Goal: Transaction & Acquisition: Purchase product/service

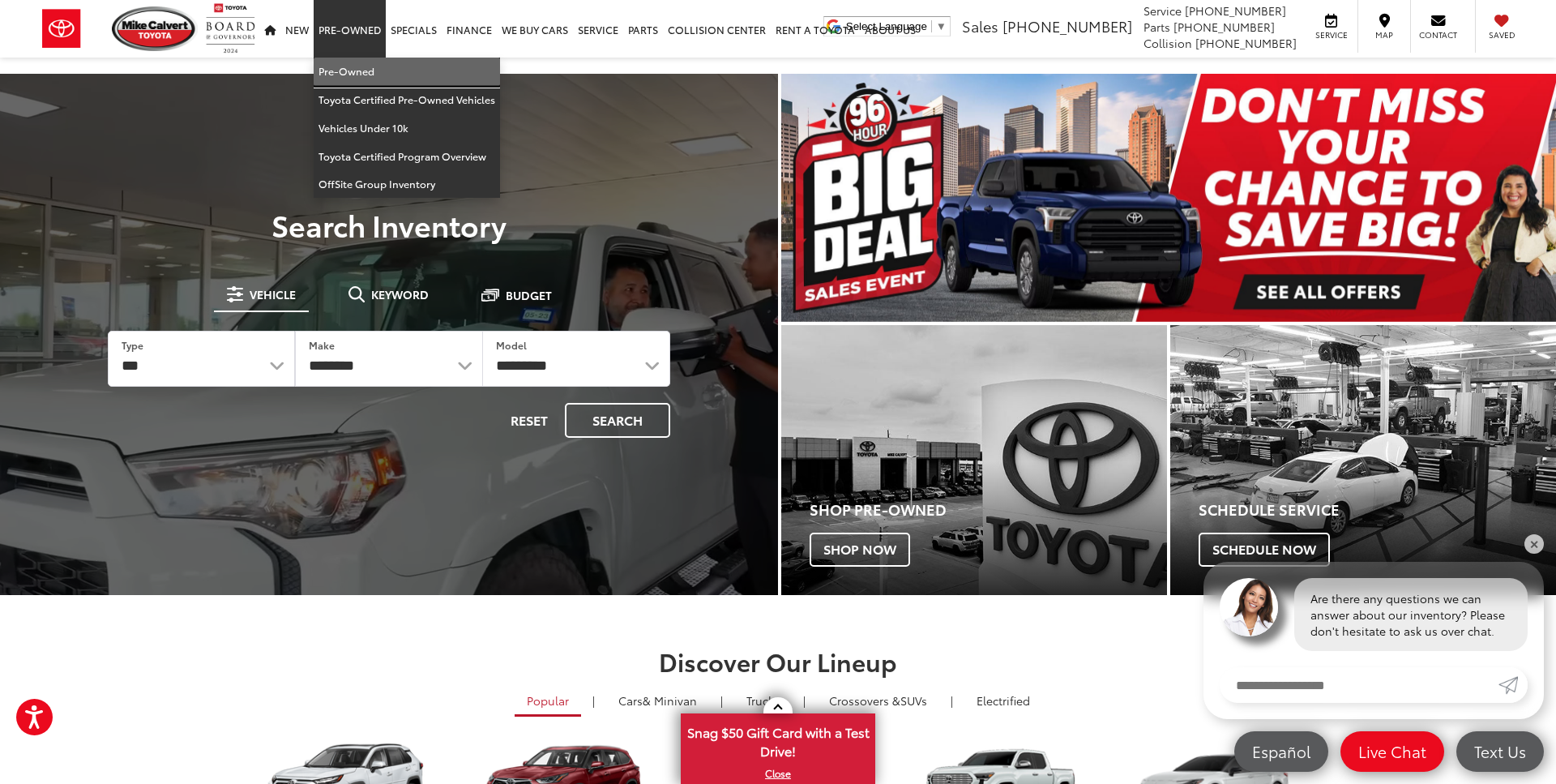
click at [345, 69] on link "Pre-Owned" at bounding box center [407, 71] width 187 height 29
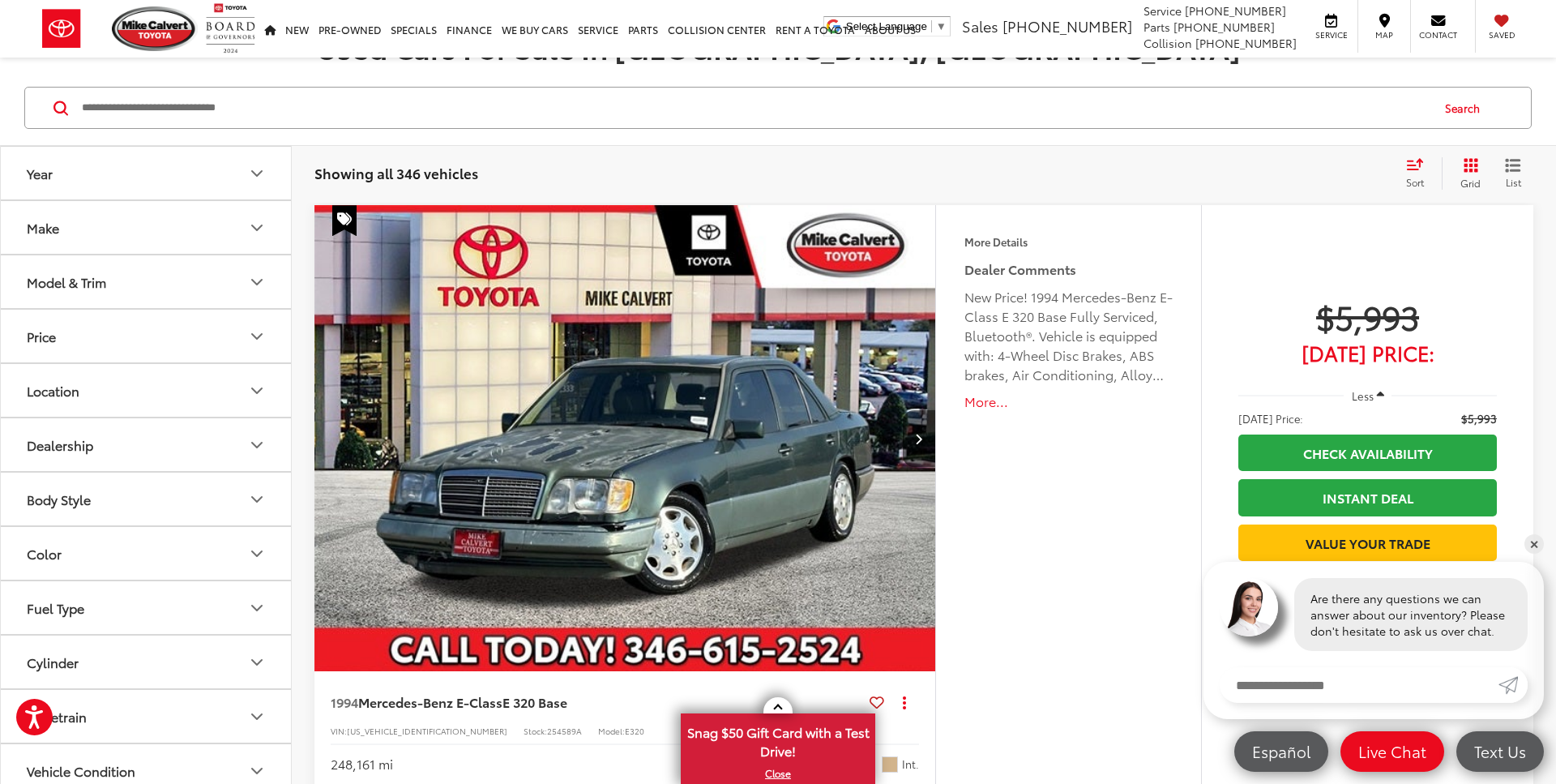
scroll to position [255, 0]
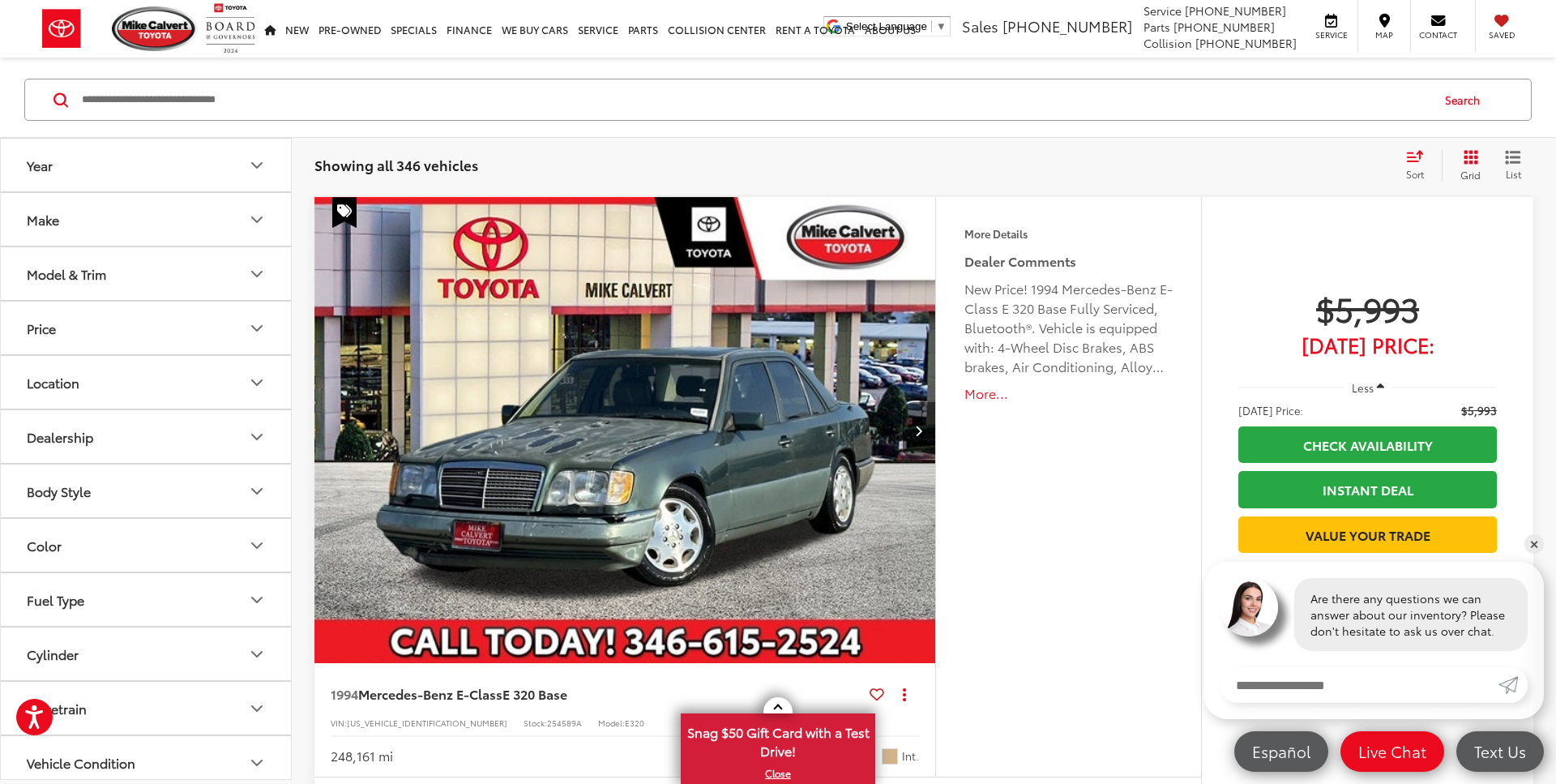
click at [254, 350] on button "Price" at bounding box center [147, 327] width 291 height 52
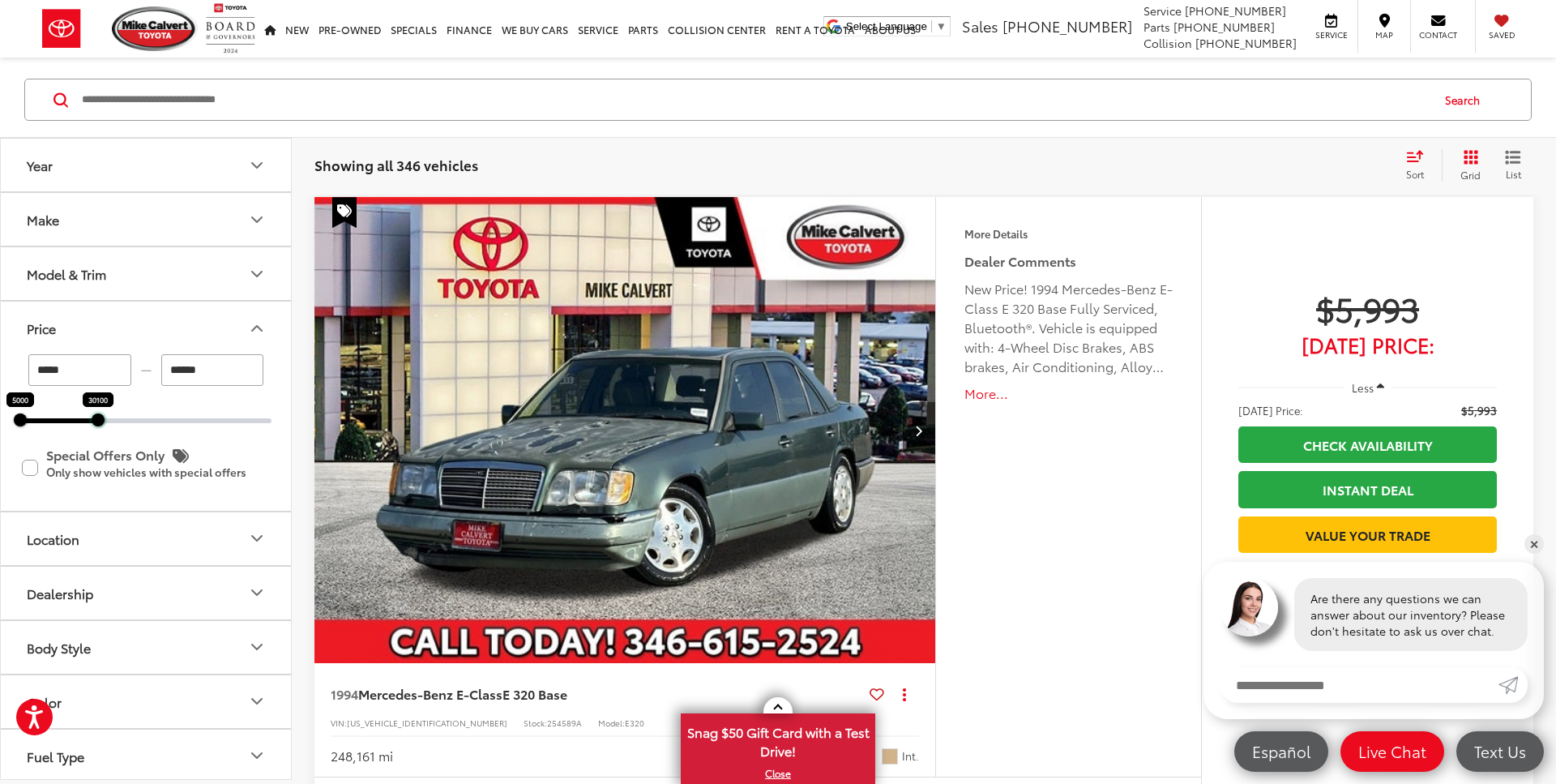
drag, startPoint x: 272, startPoint y: 421, endPoint x: 95, endPoint y: 425, distance: 177.0
click at [95, 425] on div at bounding box center [98, 420] width 13 height 13
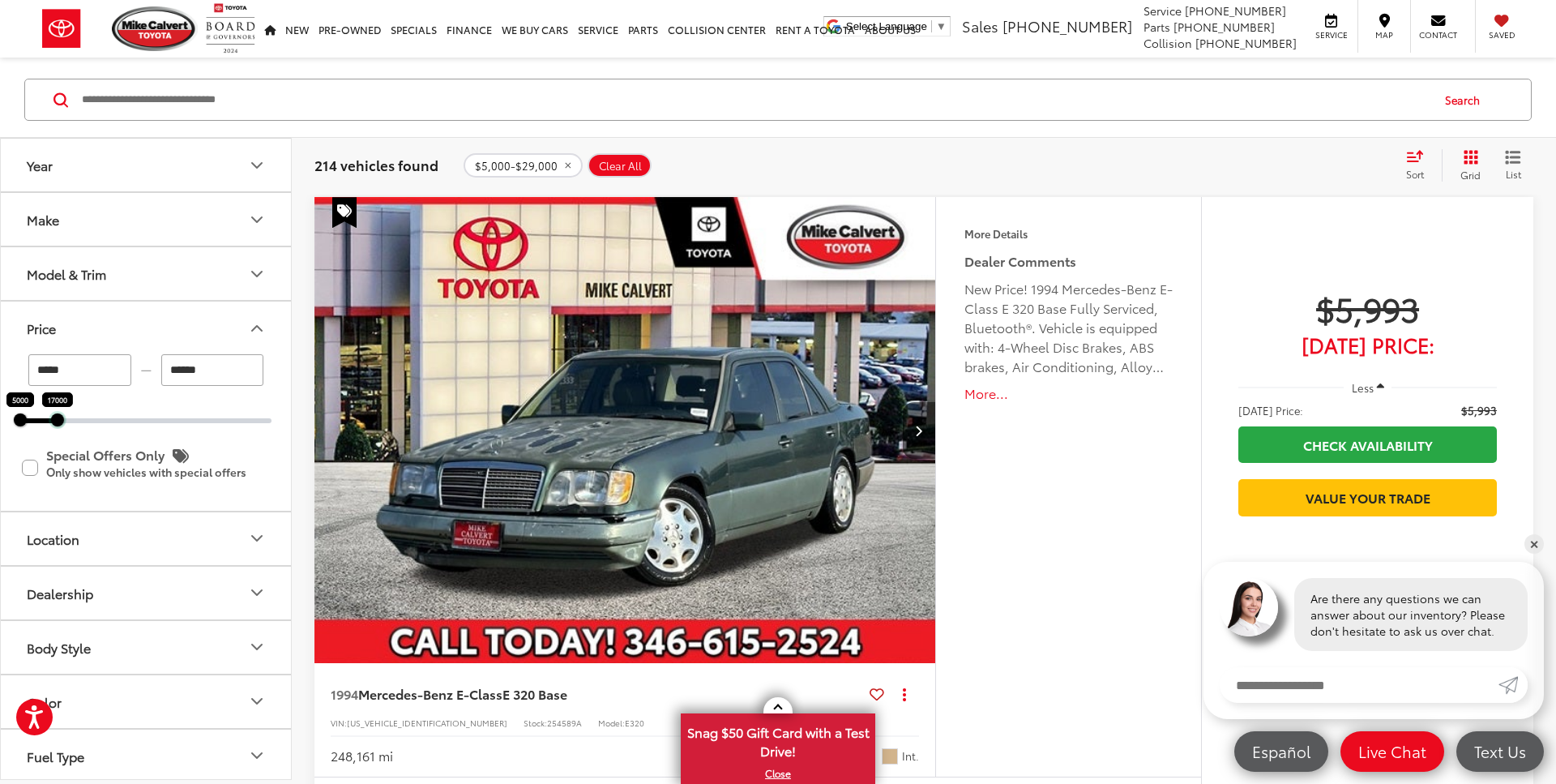
drag, startPoint x: 95, startPoint y: 425, endPoint x: 58, endPoint y: 427, distance: 37.1
click at [56, 425] on div at bounding box center [57, 420] width 13 height 13
type input "******"
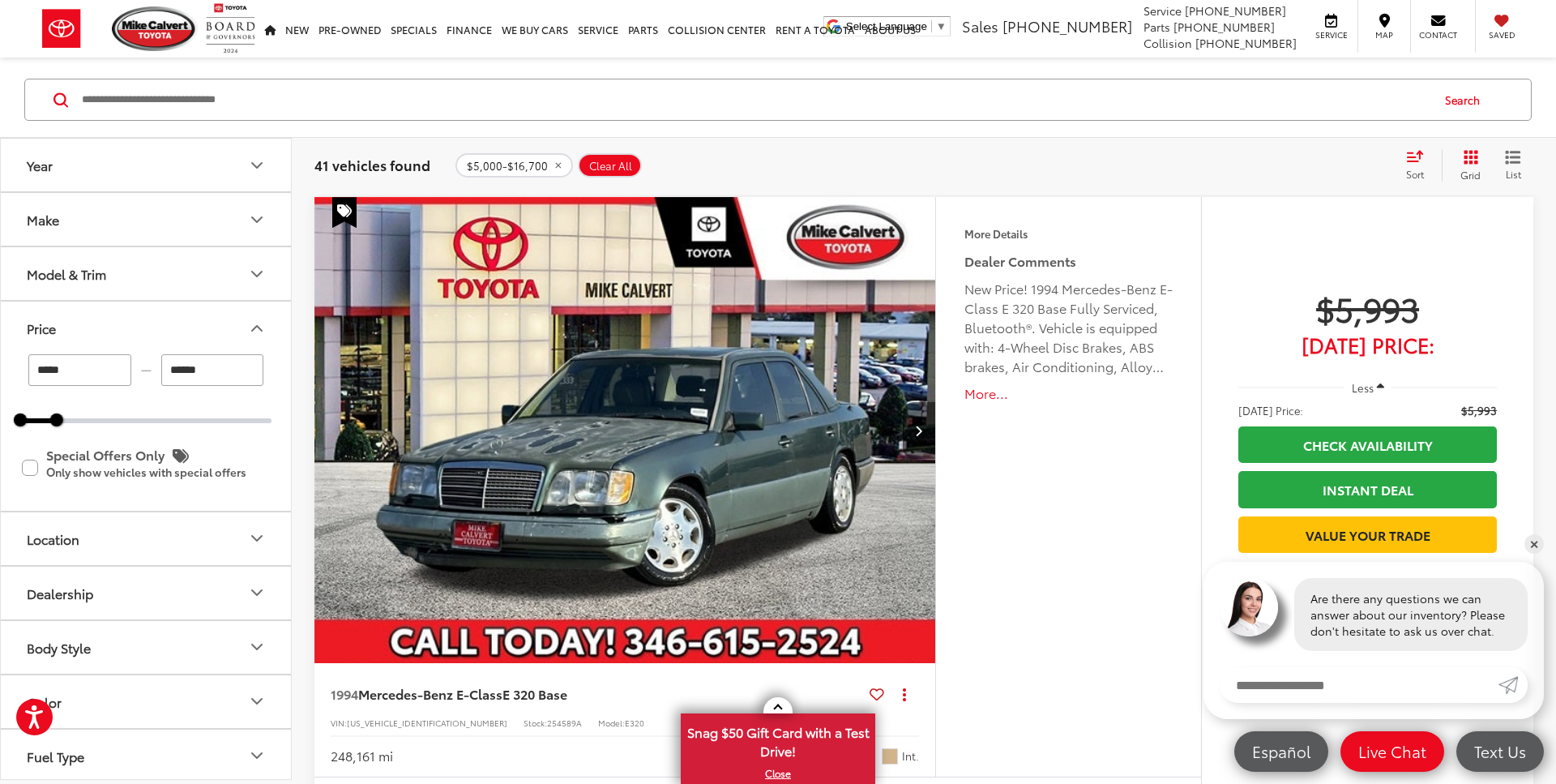
click at [260, 323] on icon "Price" at bounding box center [257, 328] width 20 height 20
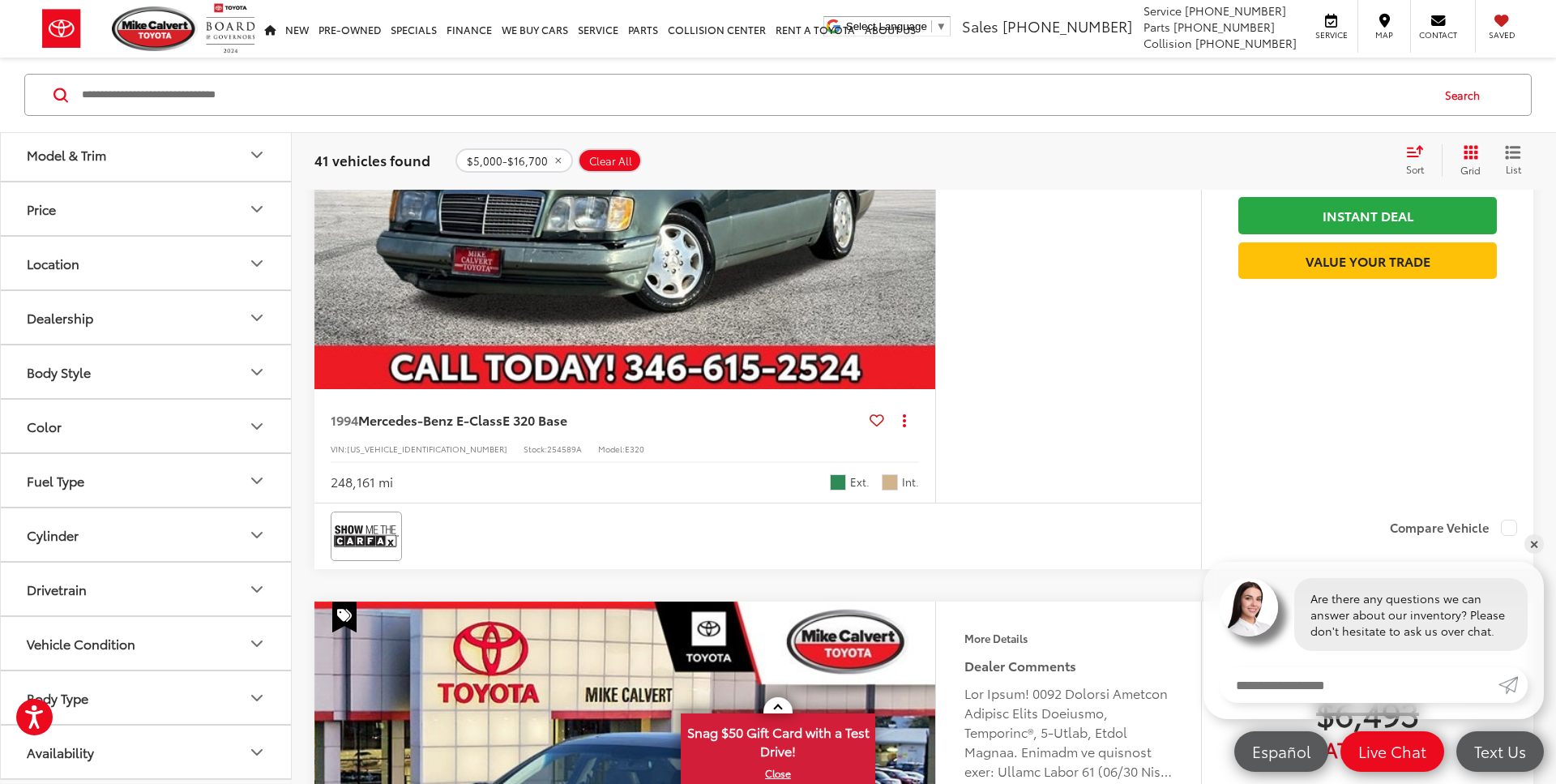
scroll to position [530, 0]
click at [255, 697] on icon "Body Type" at bounding box center [257, 698] width 20 height 20
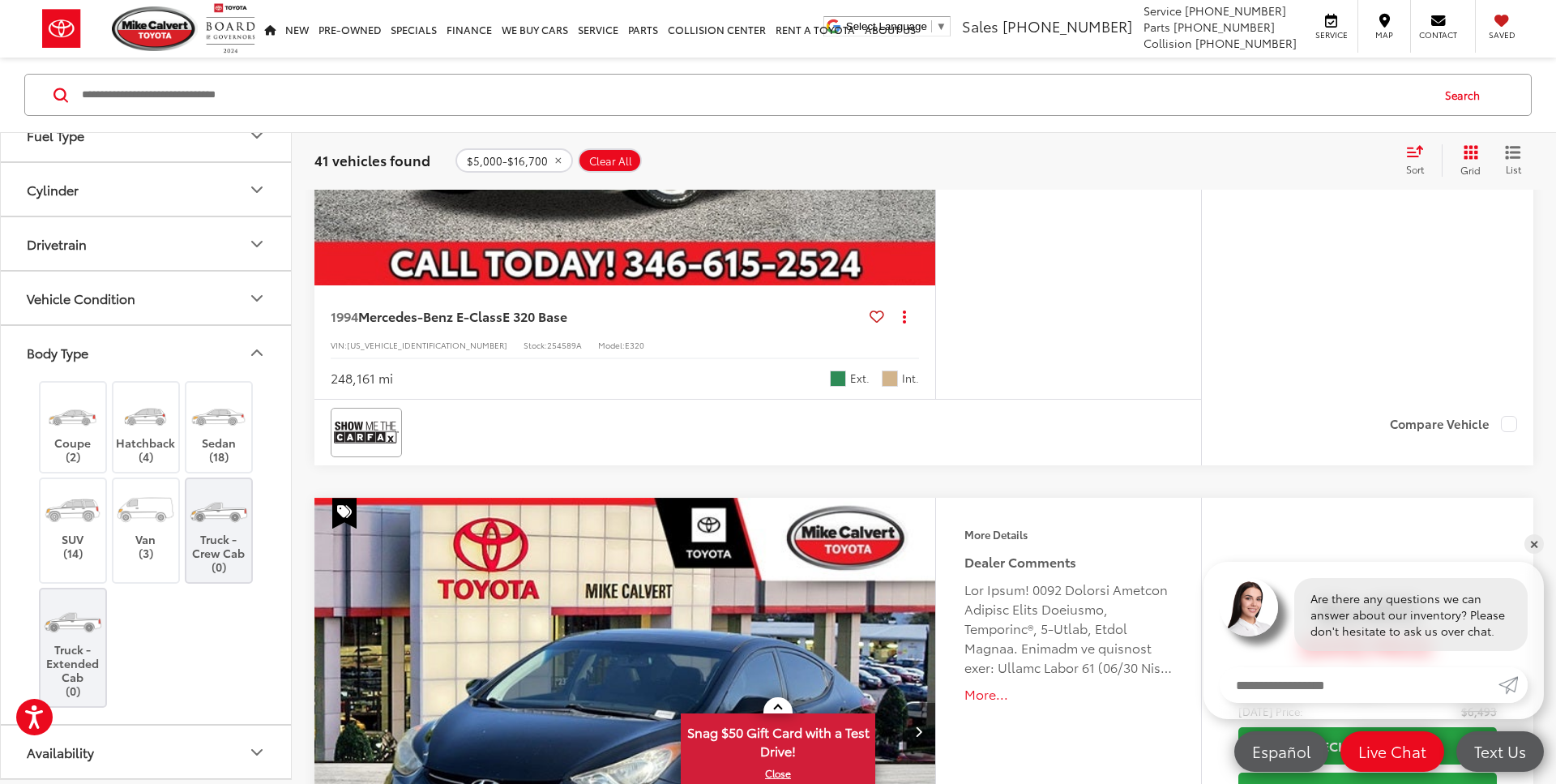
scroll to position [638, 0]
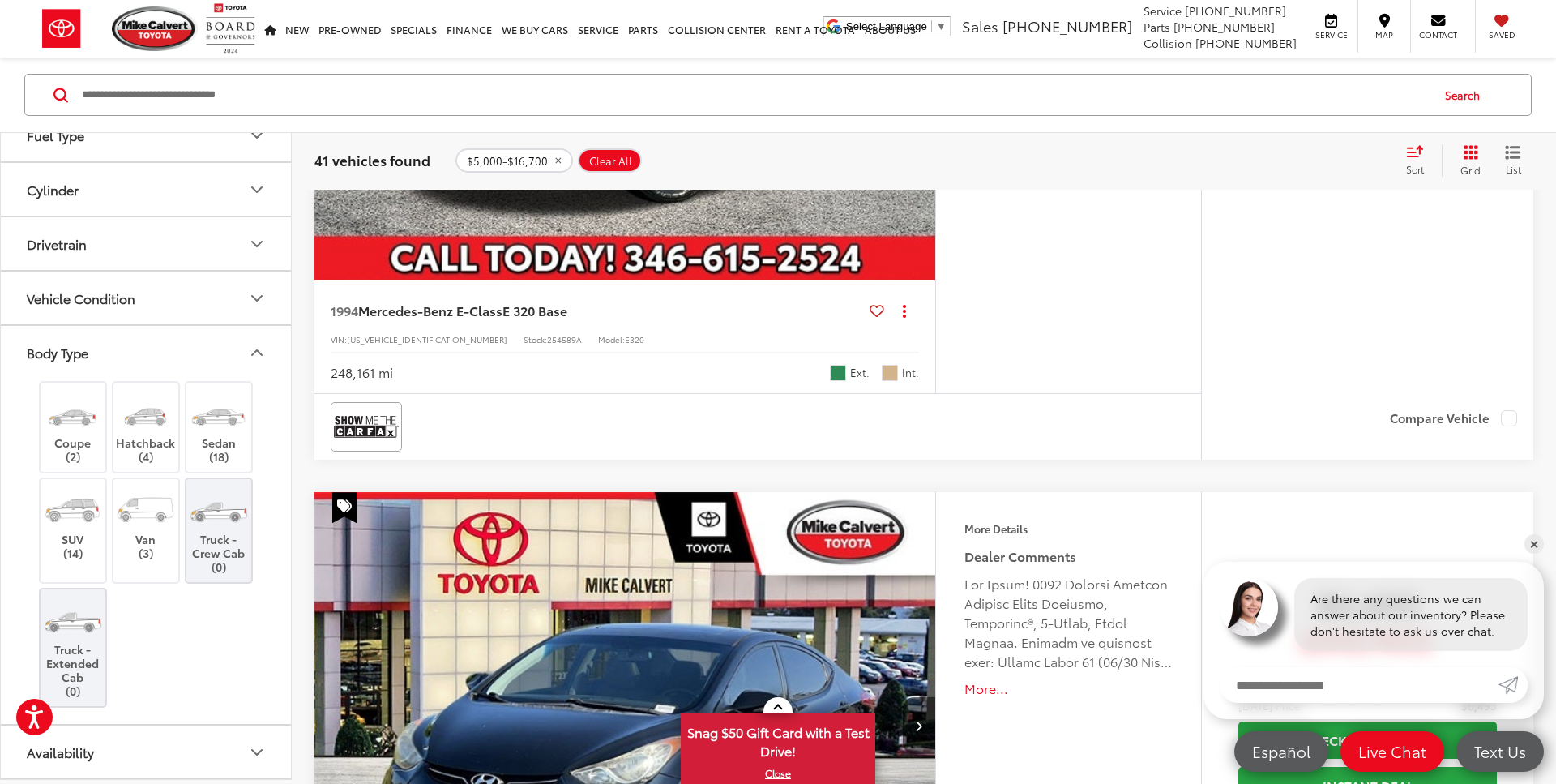
drag, startPoint x: 271, startPoint y: 347, endPoint x: 259, endPoint y: 326, distance: 24.2
click at [271, 346] on button "Body Type" at bounding box center [147, 352] width 291 height 52
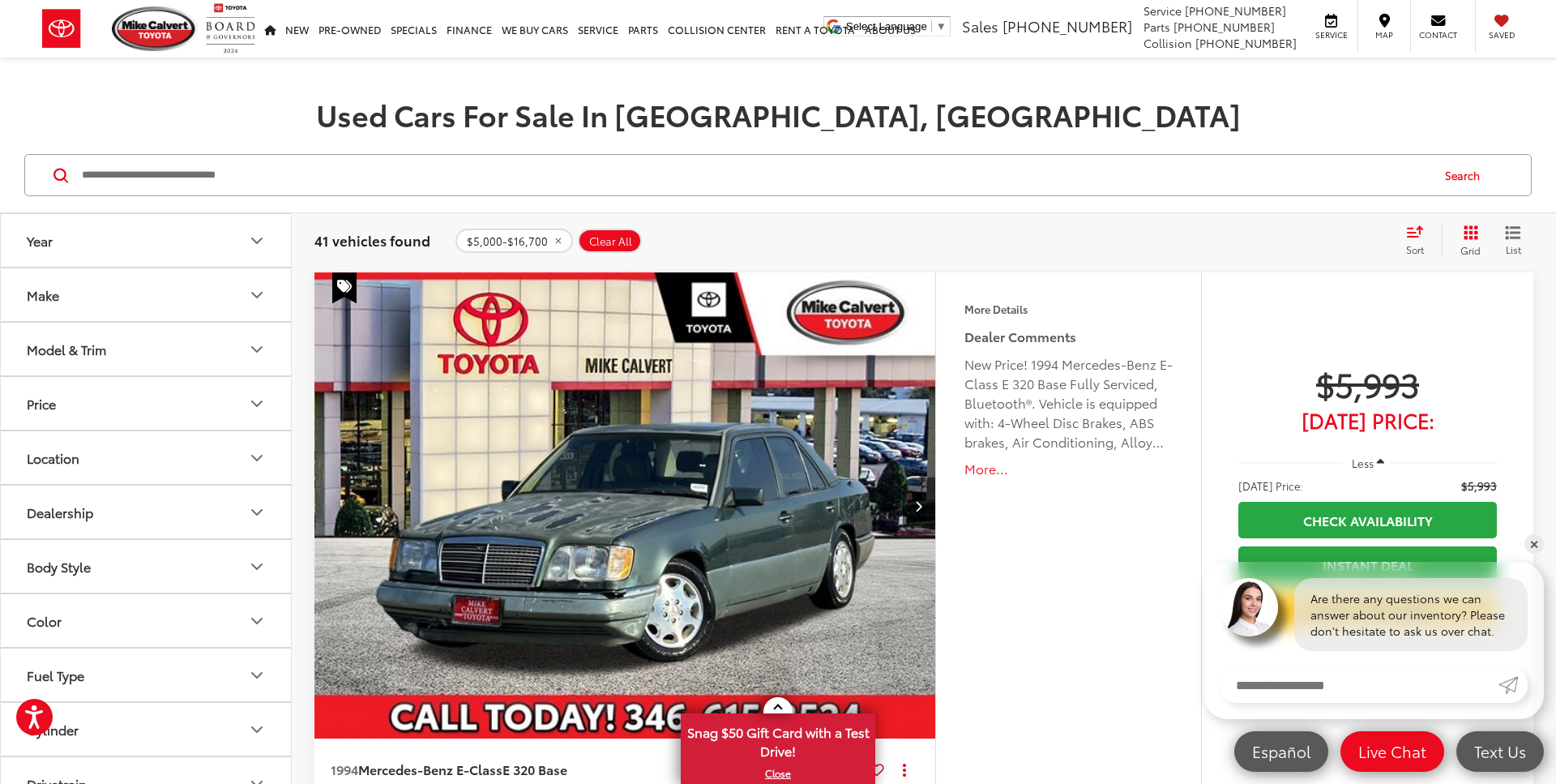
scroll to position [0, 0]
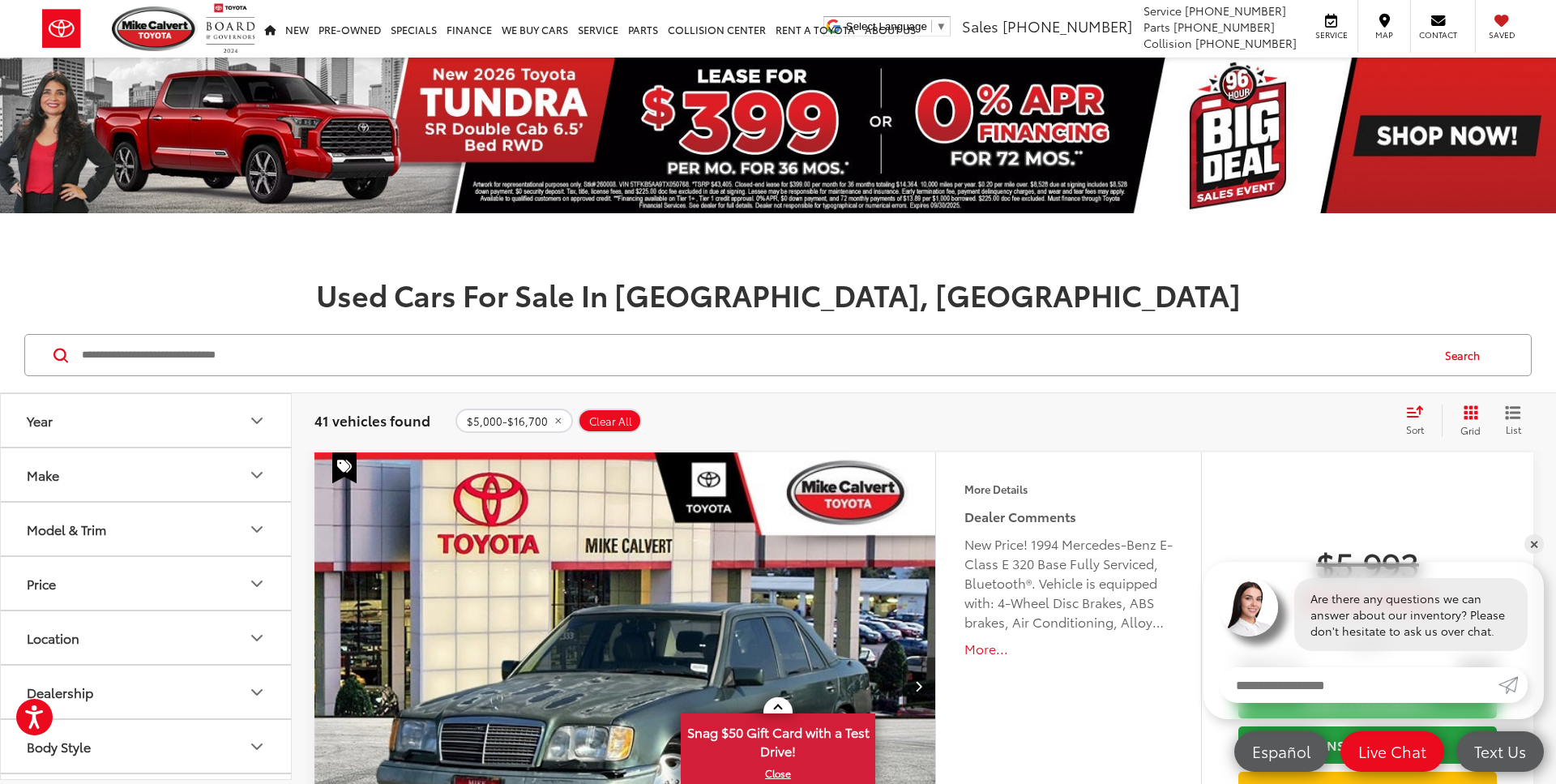
click at [249, 475] on icon "Make" at bounding box center [257, 475] width 20 height 20
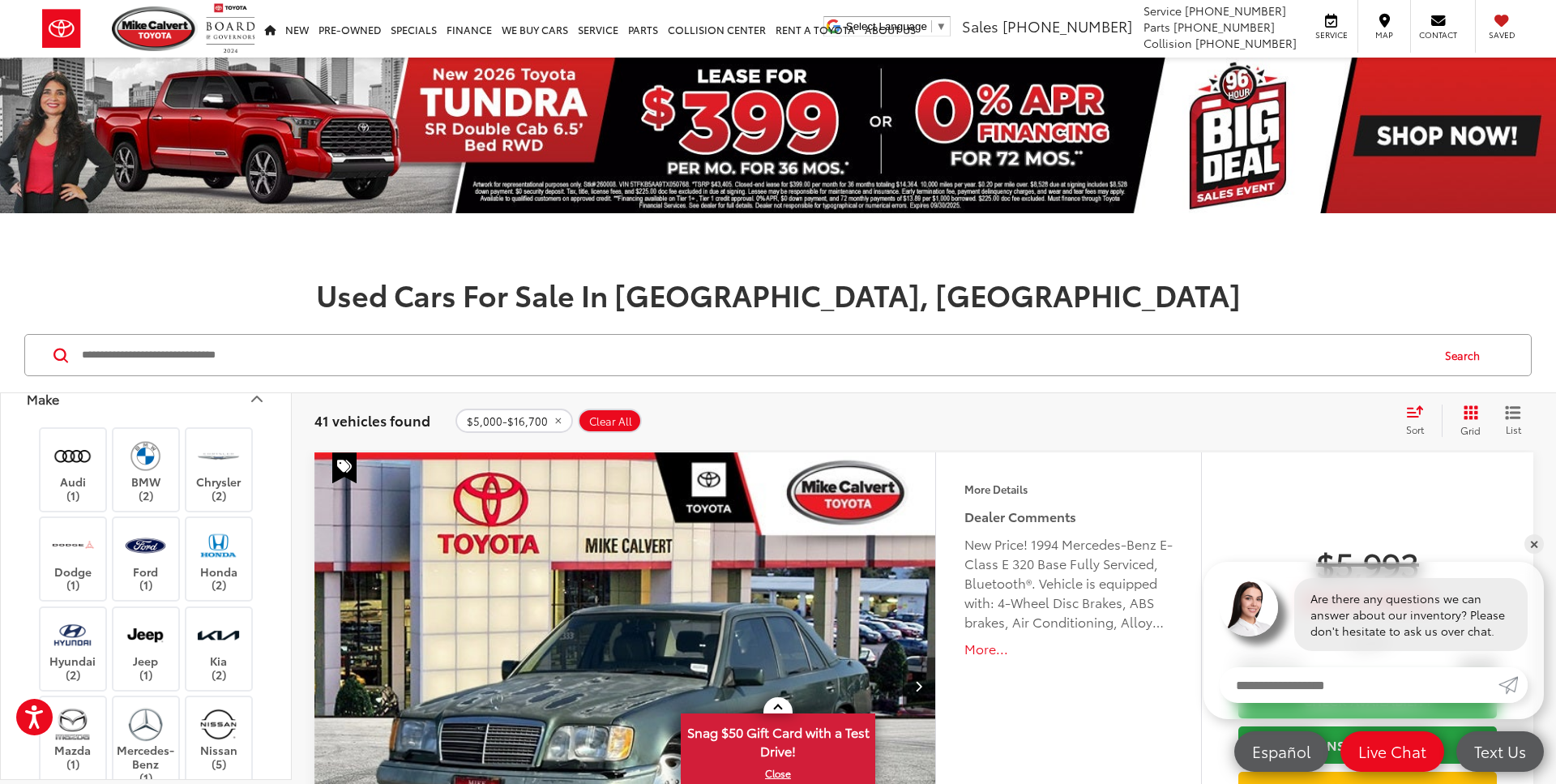
click at [253, 471] on div "Audi (1) BMW (2) Chrysler (2) Dodge (1) Ford (1) Honda (2) Hyundai (2) Jeep (1)…" at bounding box center [146, 770] width 251 height 691
click at [255, 397] on icon "Make" at bounding box center [257, 399] width 10 height 5
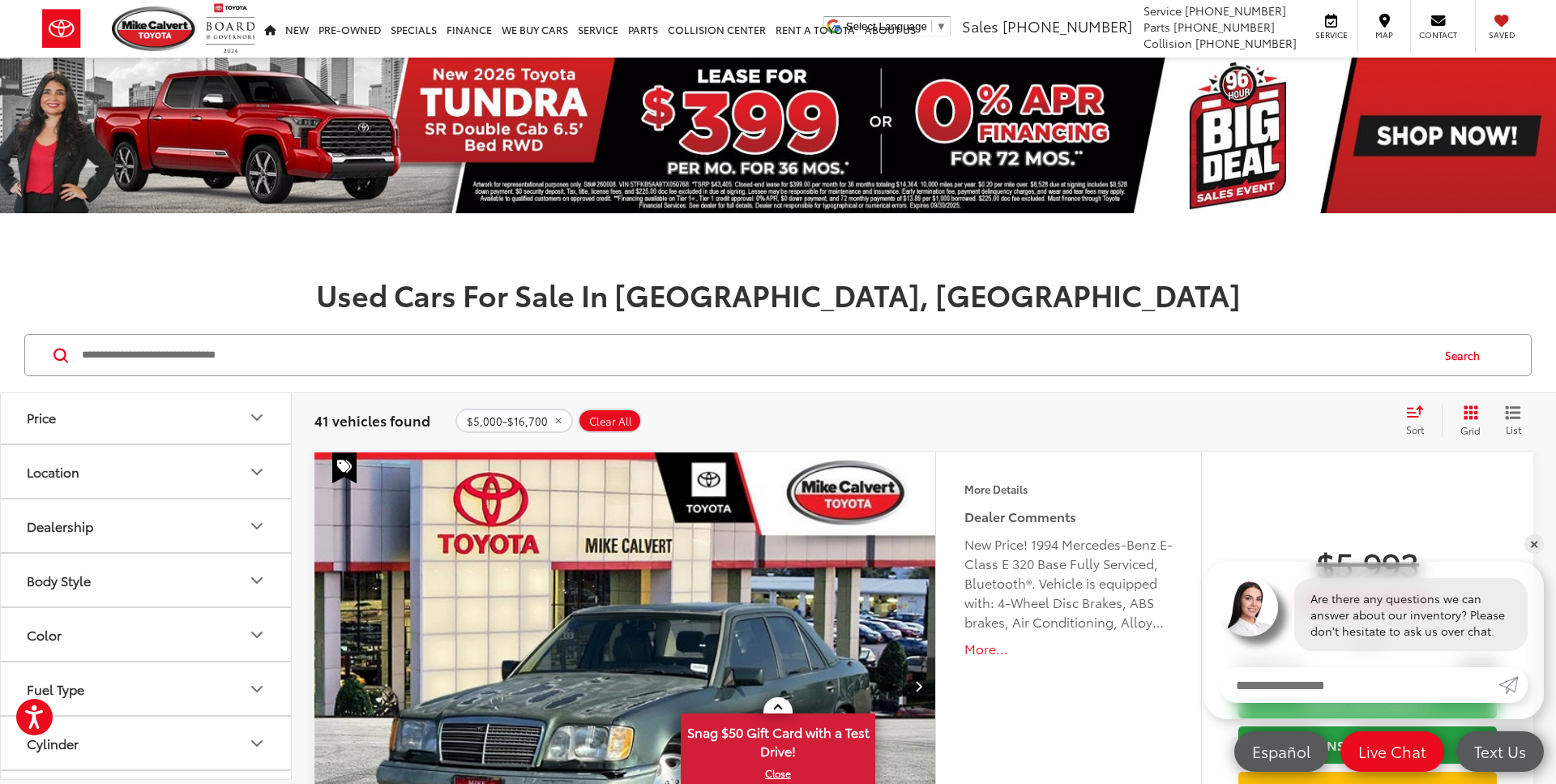
click at [247, 474] on icon "Location" at bounding box center [257, 471] width 20 height 20
click at [252, 463] on icon "Location" at bounding box center [257, 471] width 20 height 20
click at [252, 408] on icon "Price" at bounding box center [257, 417] width 20 height 20
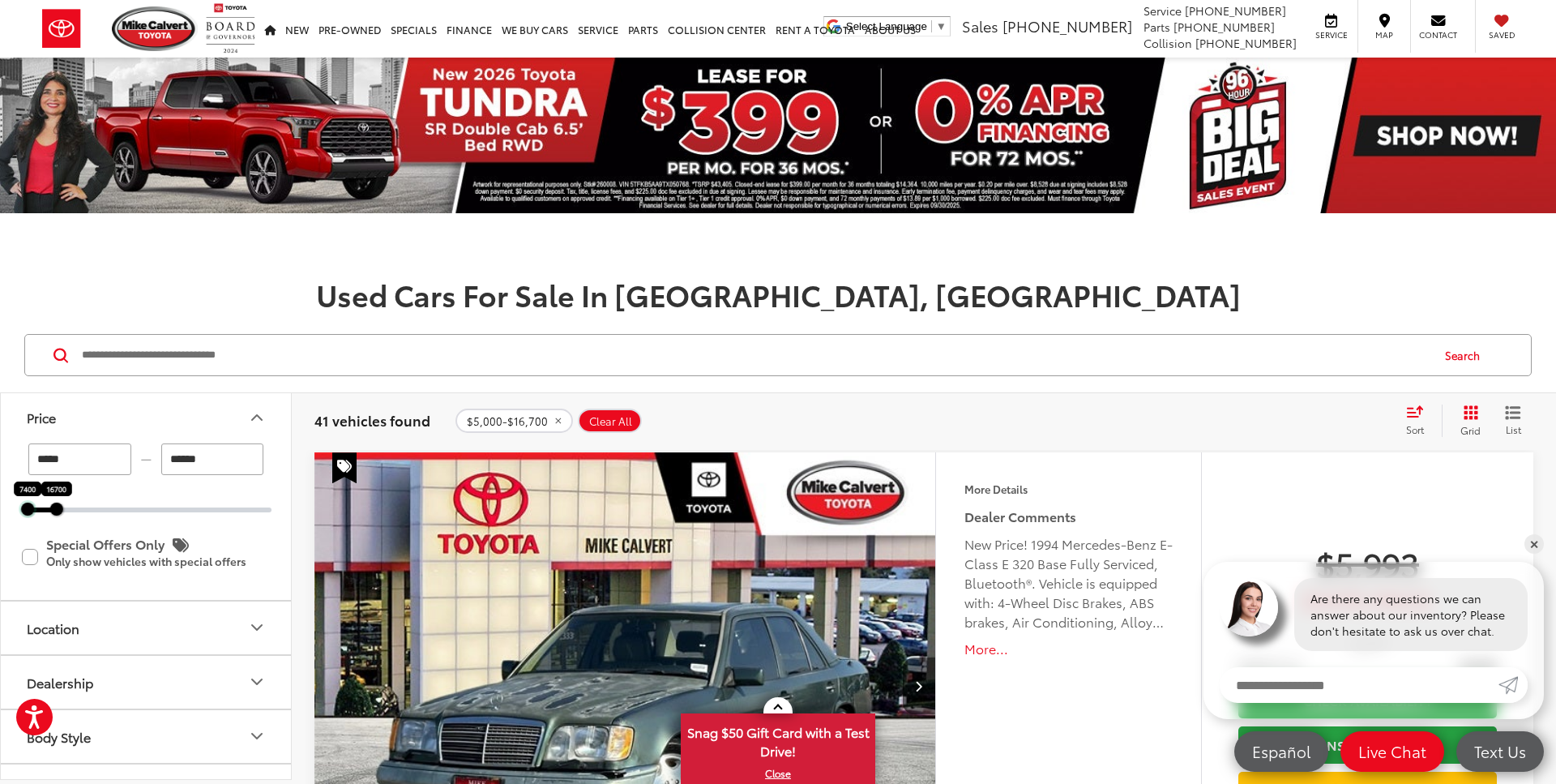
click at [25, 514] on div at bounding box center [28, 509] width 13 height 13
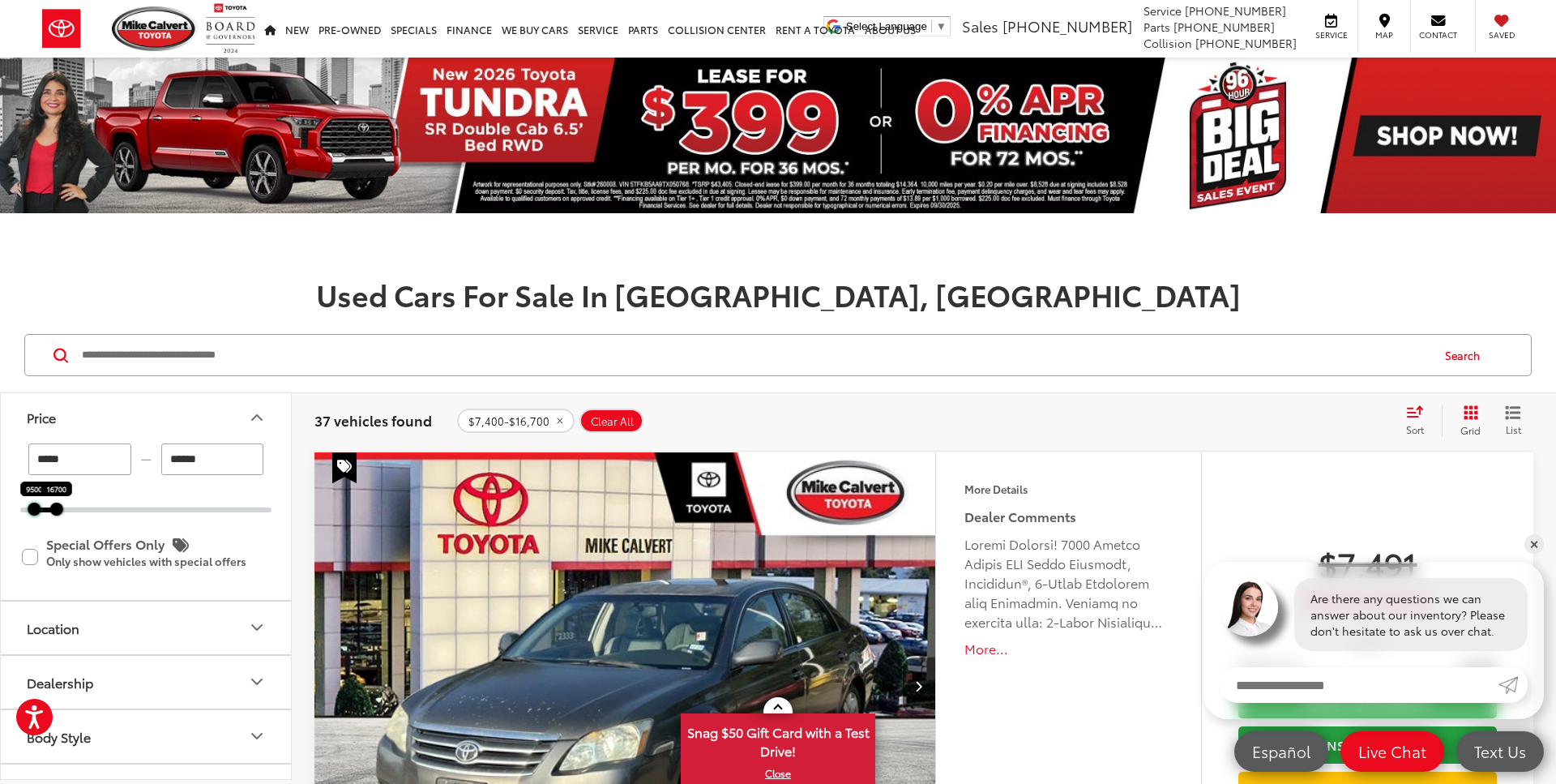
click at [29, 512] on div at bounding box center [34, 509] width 13 height 13
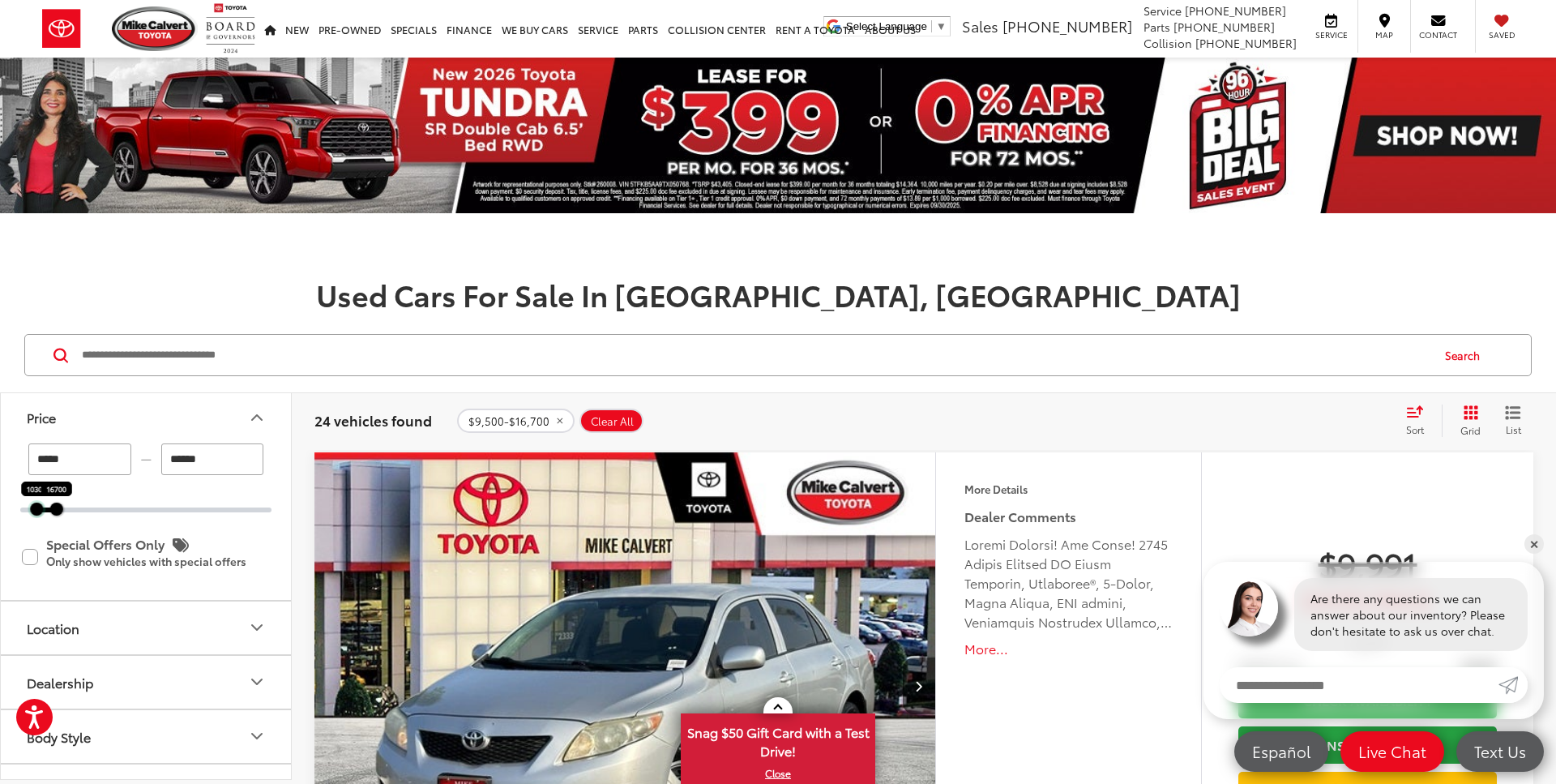
click at [35, 510] on div at bounding box center [37, 509] width 13 height 13
type input "******"
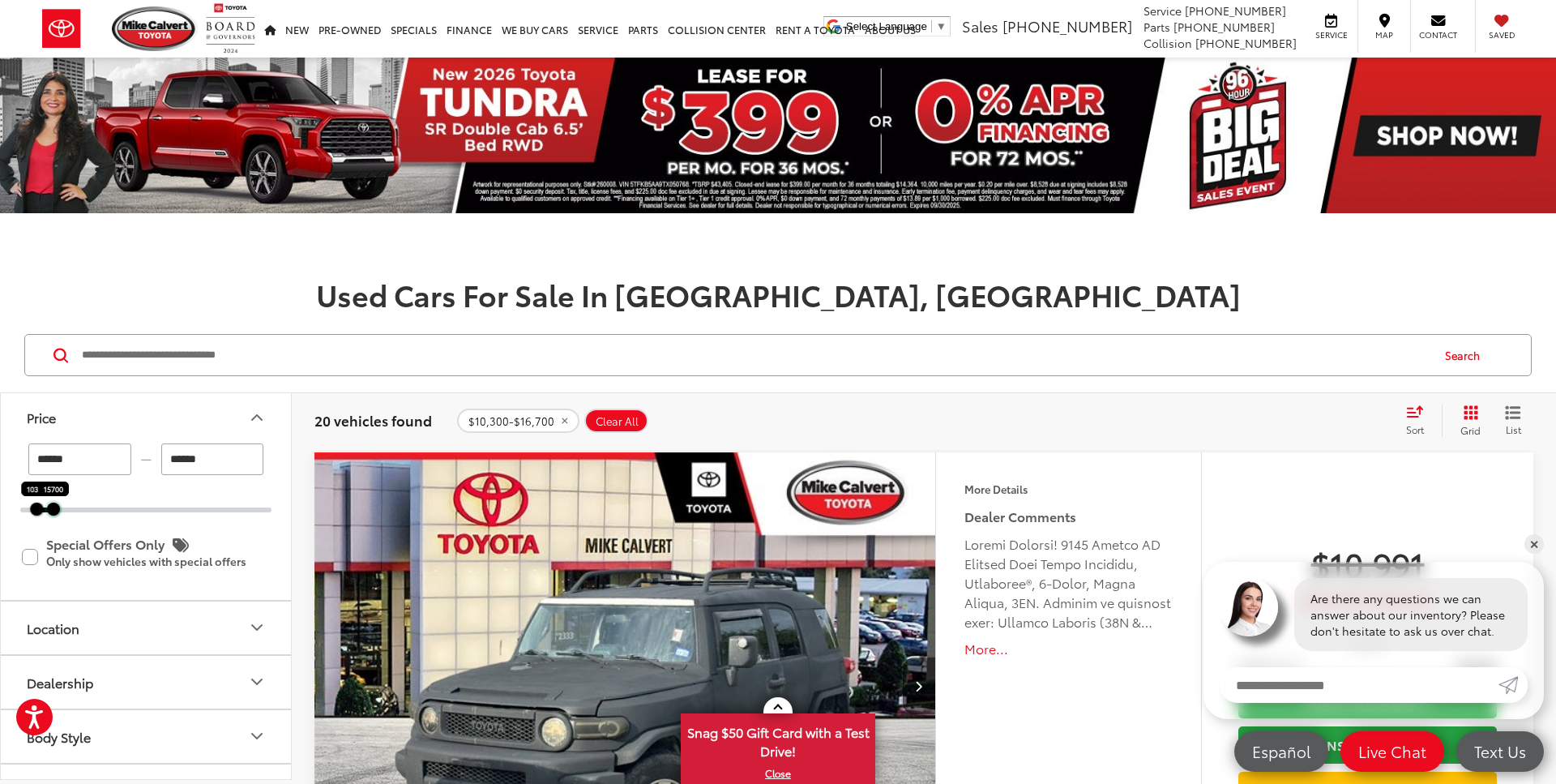
click at [52, 512] on div at bounding box center [53, 509] width 13 height 13
type input "******"
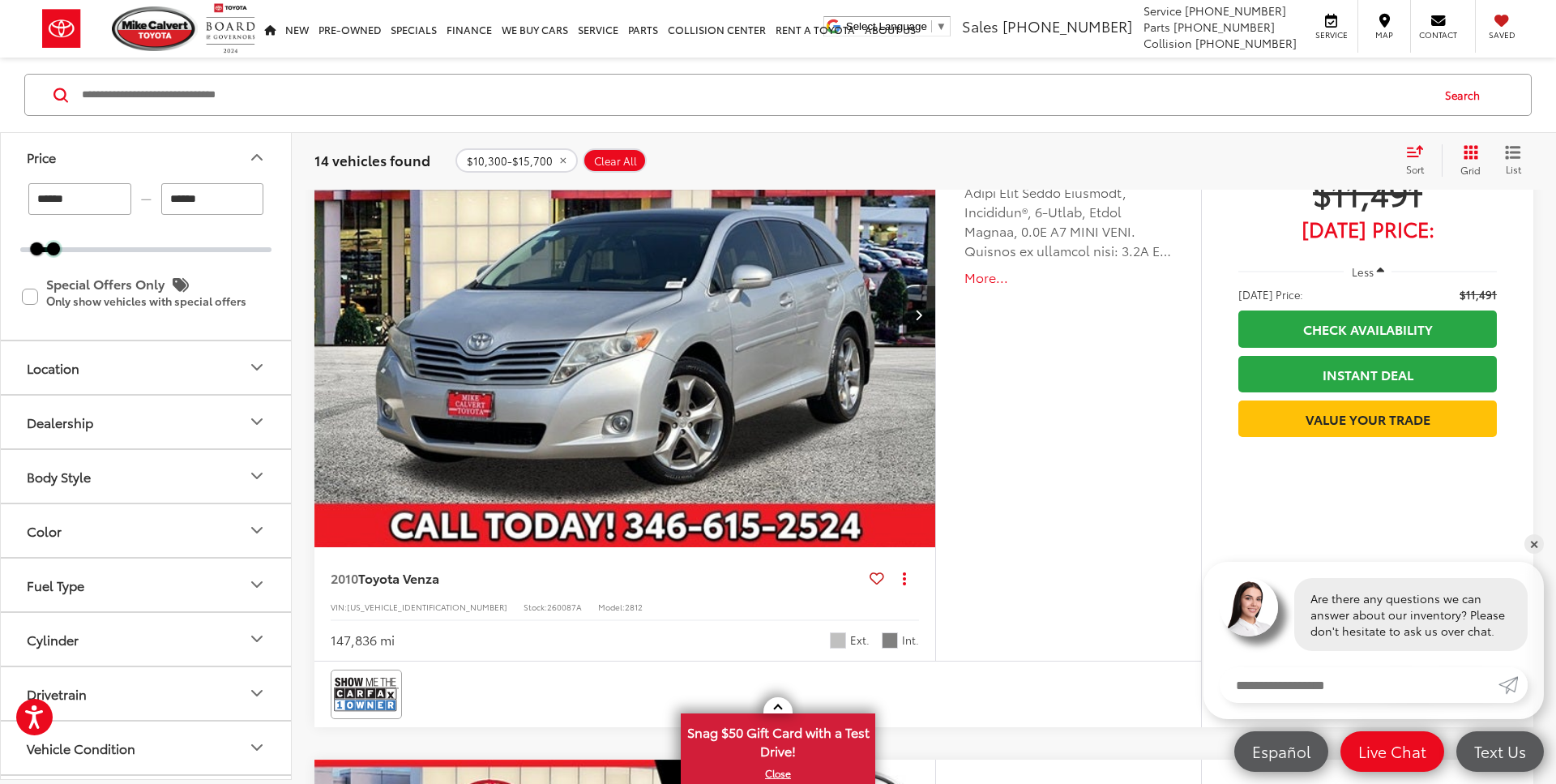
scroll to position [2413, 0]
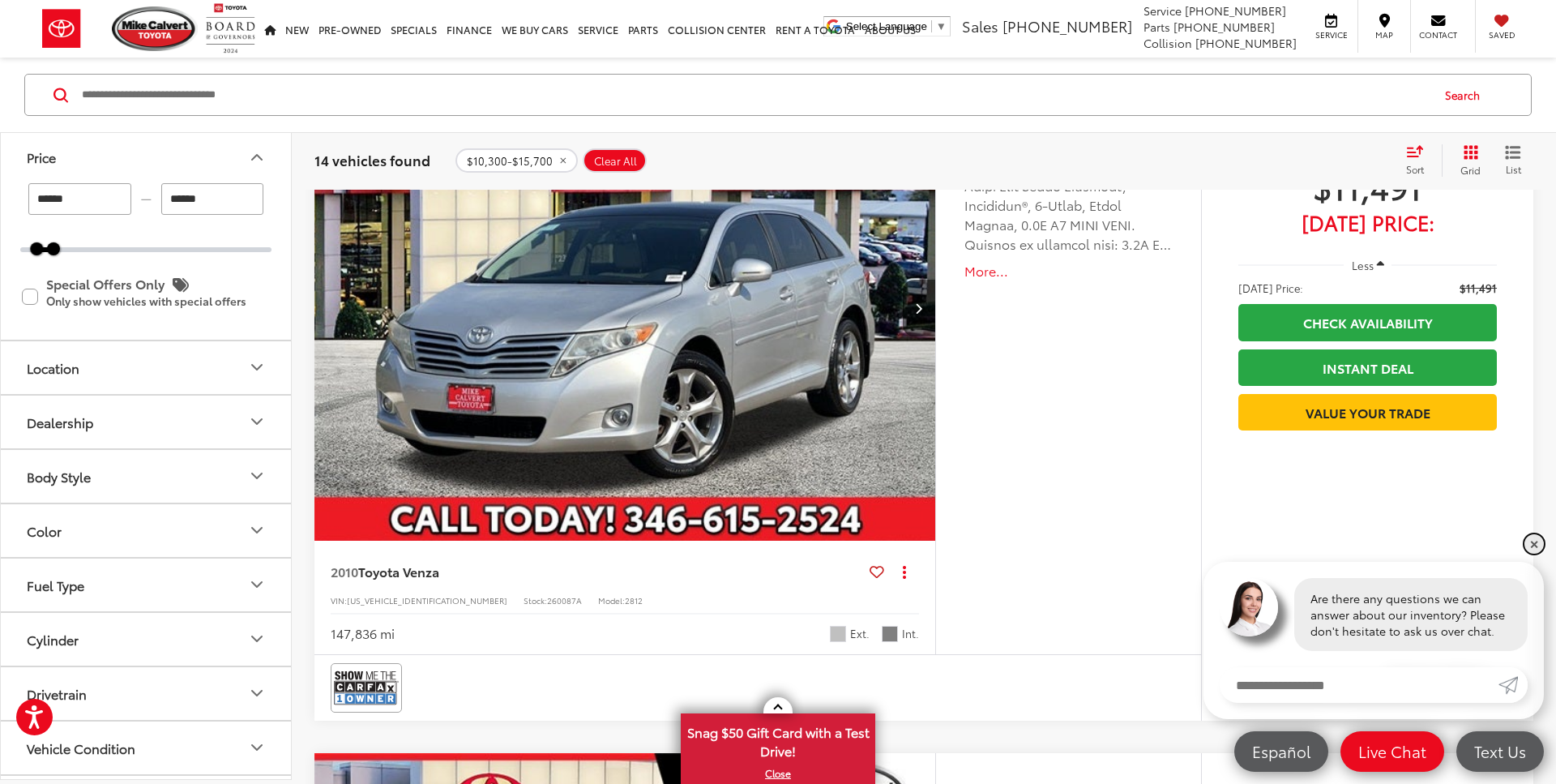
click at [1535, 546] on link "✕" at bounding box center [1535, 544] width 20 height 20
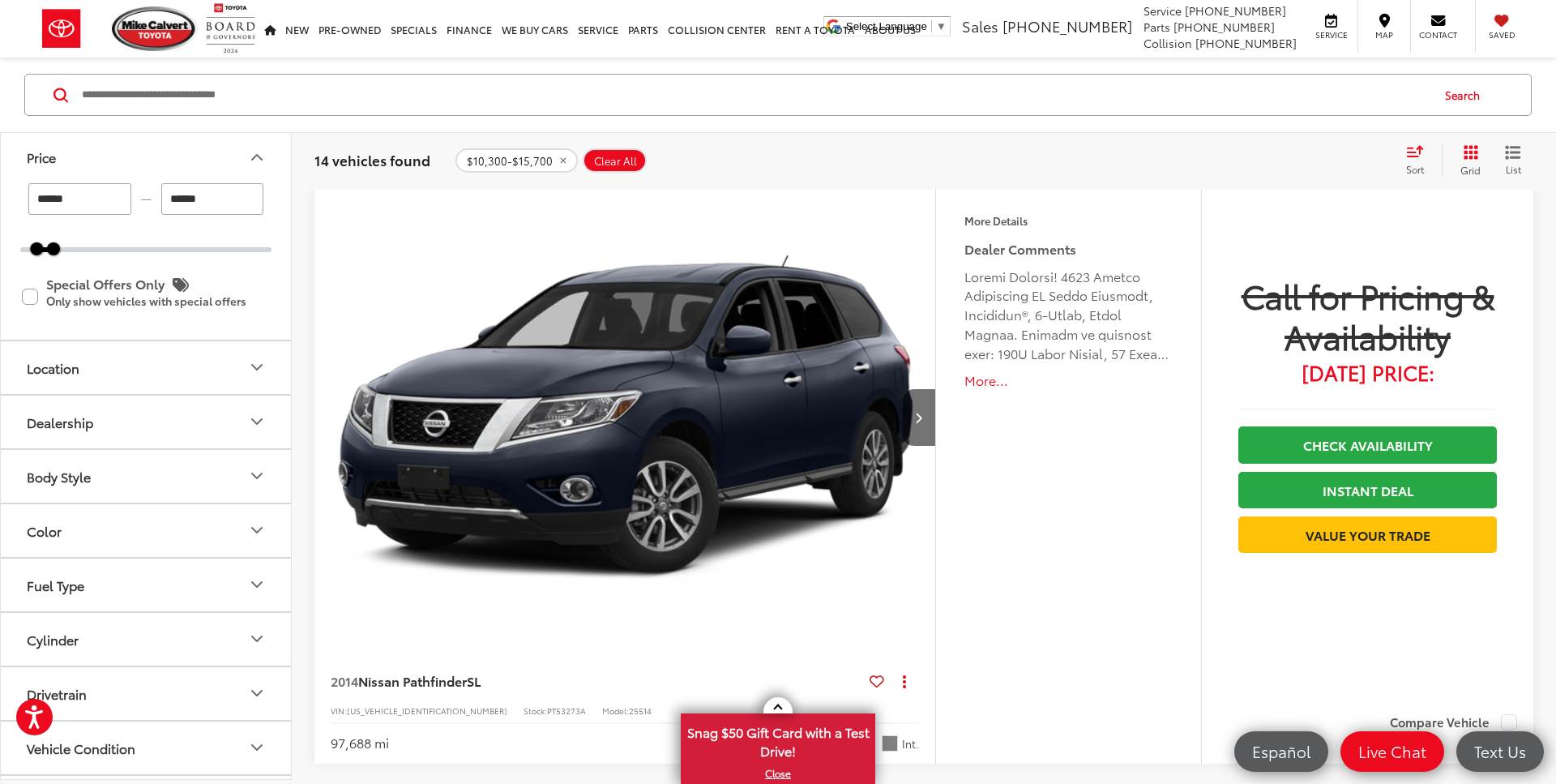
scroll to position [3569, 0]
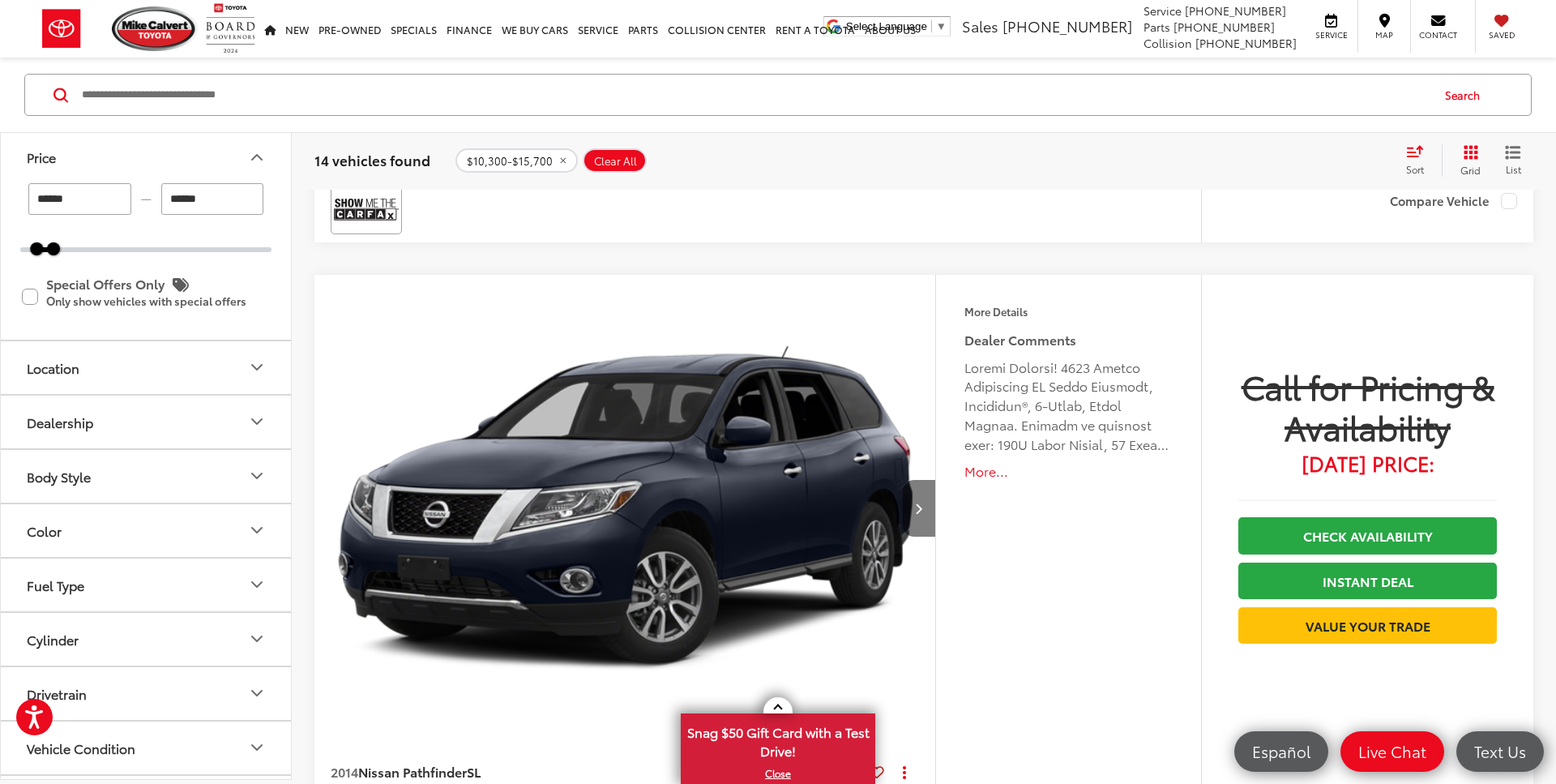
click at [917, 511] on icon "Next image" at bounding box center [918, 508] width 7 height 11
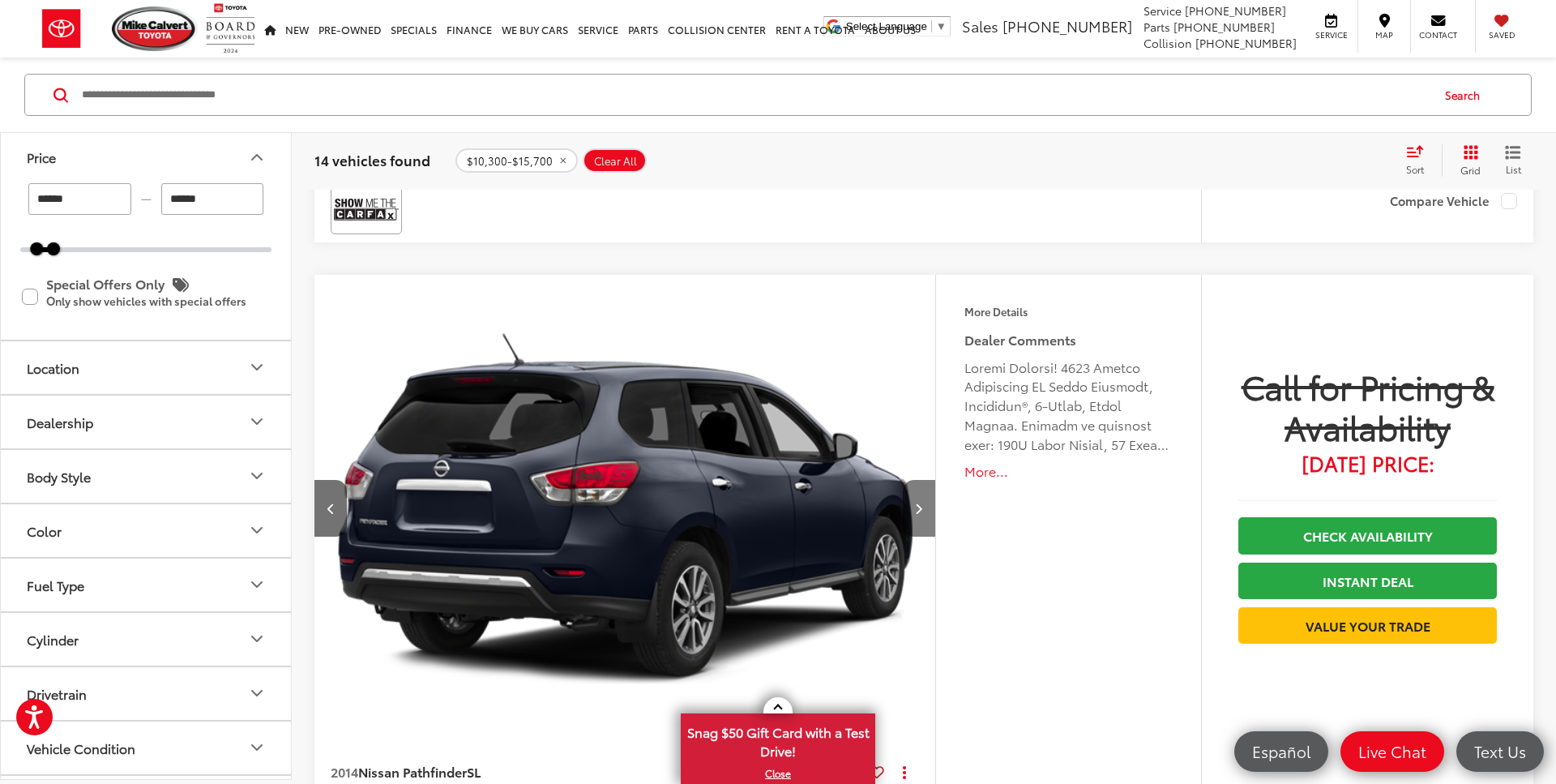
click at [917, 511] on icon "Next image" at bounding box center [918, 508] width 7 height 11
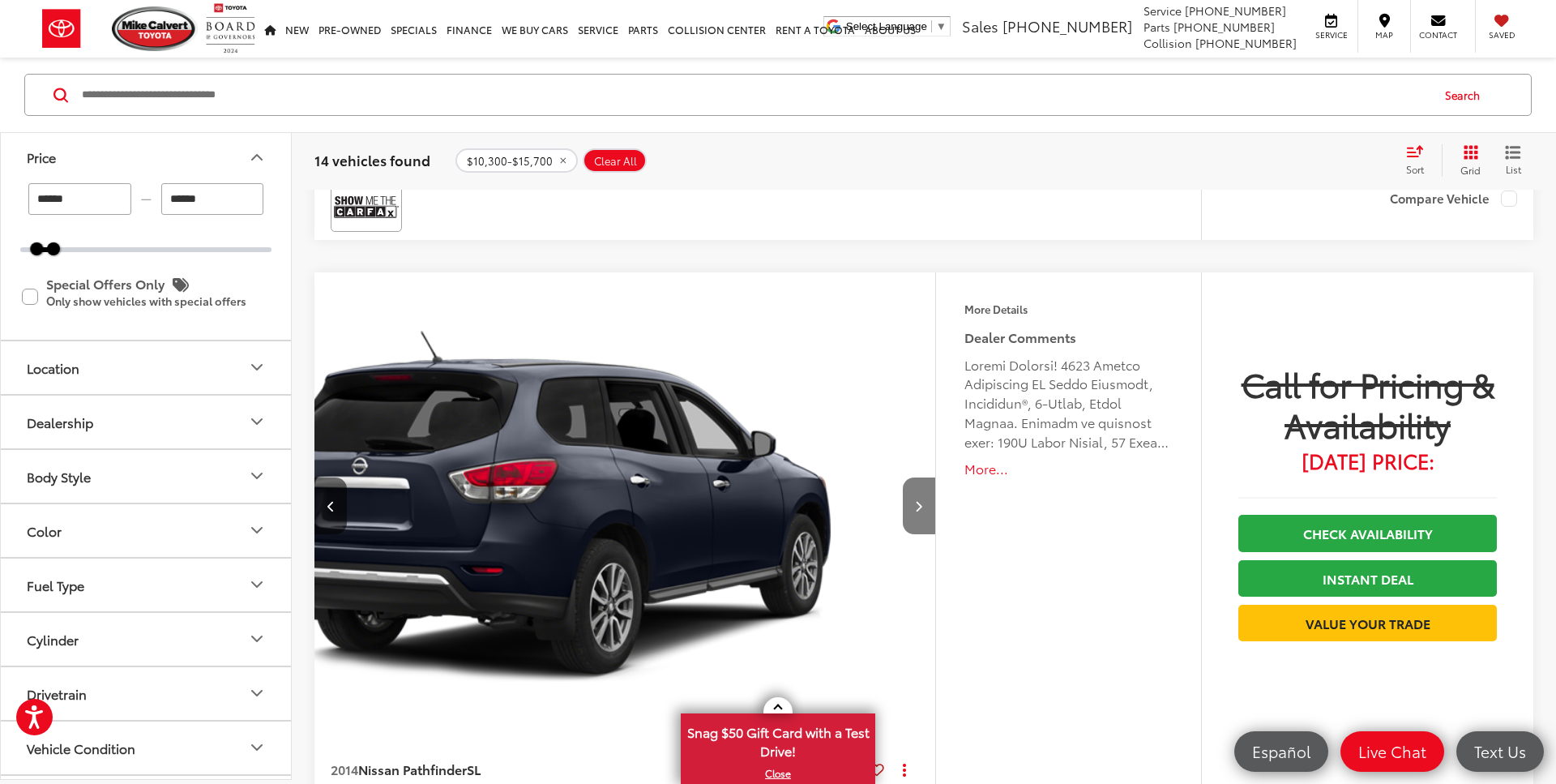
scroll to position [3573, 0]
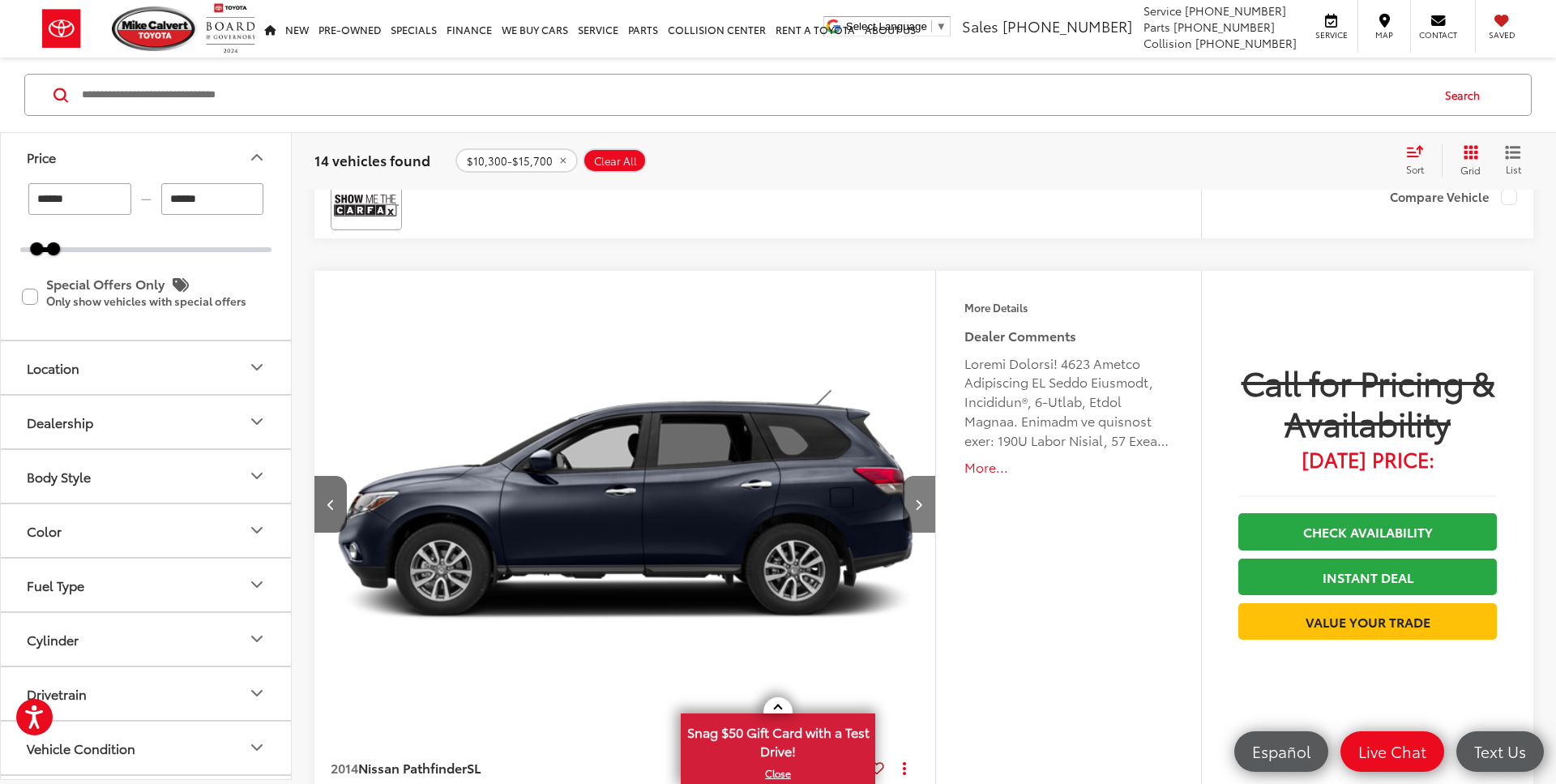
click at [918, 511] on button "Next image" at bounding box center [919, 503] width 33 height 56
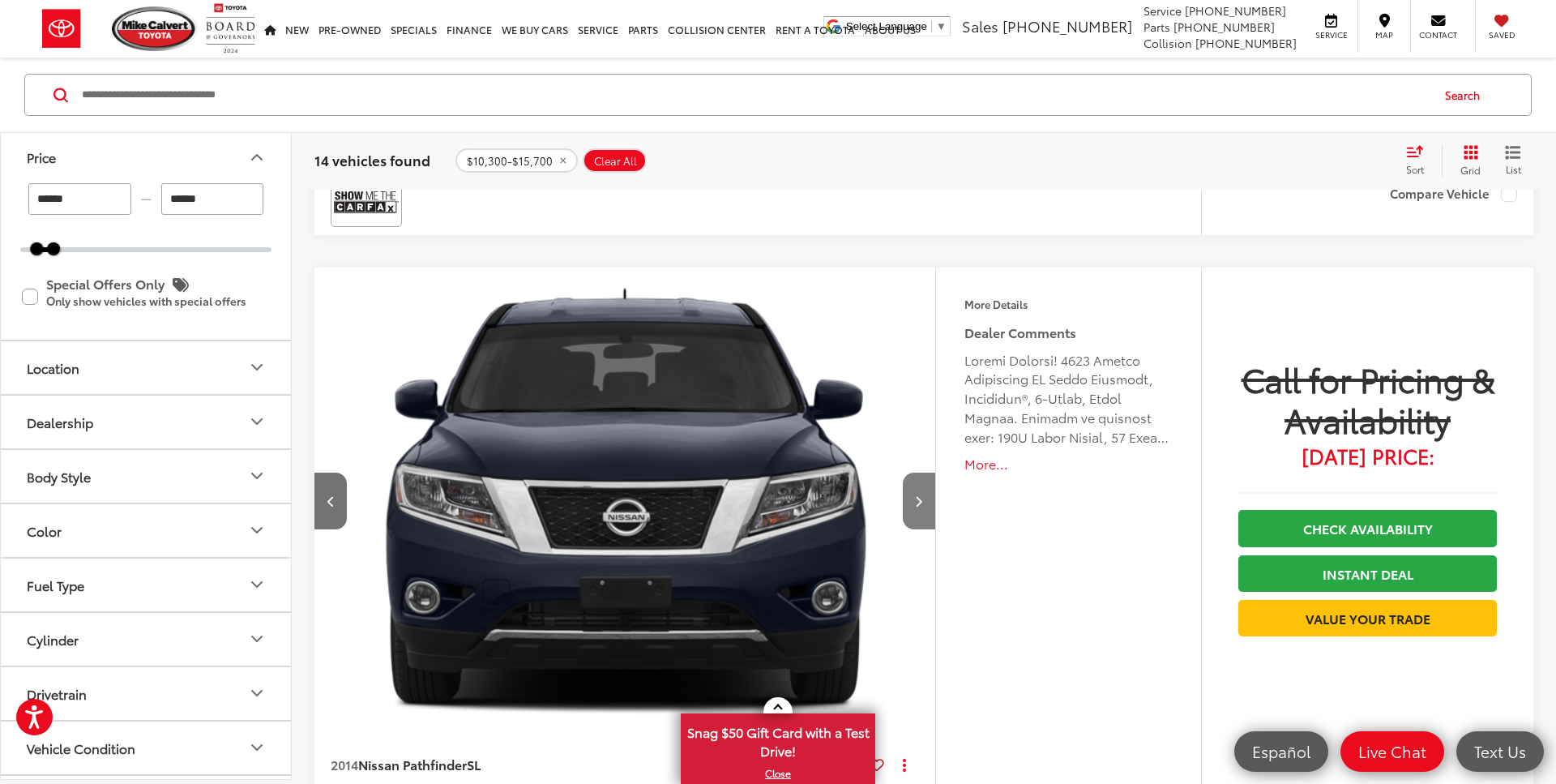
scroll to position [3575, 0]
click at [918, 511] on button "Next image" at bounding box center [919, 501] width 33 height 56
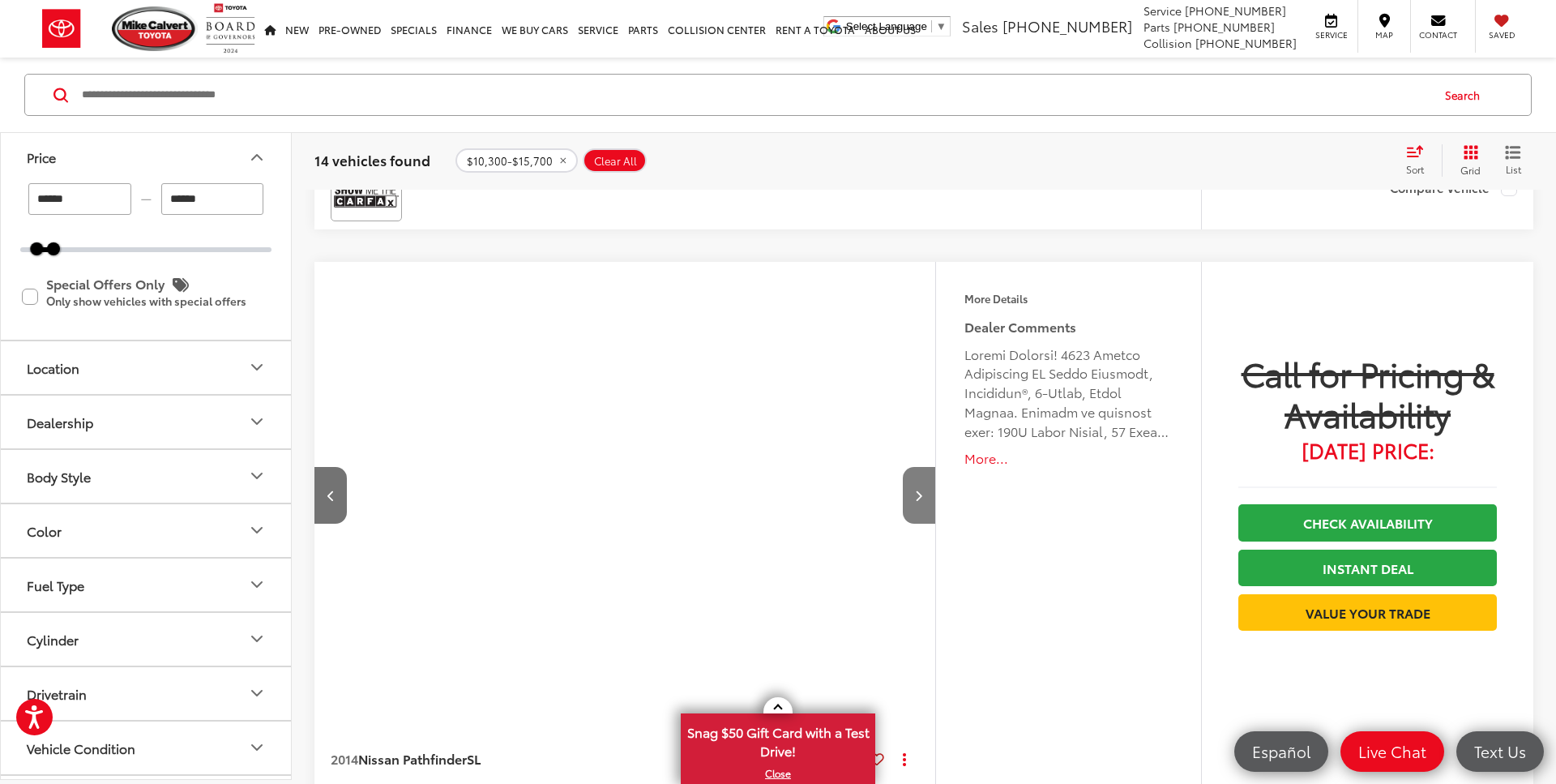
click at [918, 511] on button "Next image" at bounding box center [919, 494] width 33 height 56
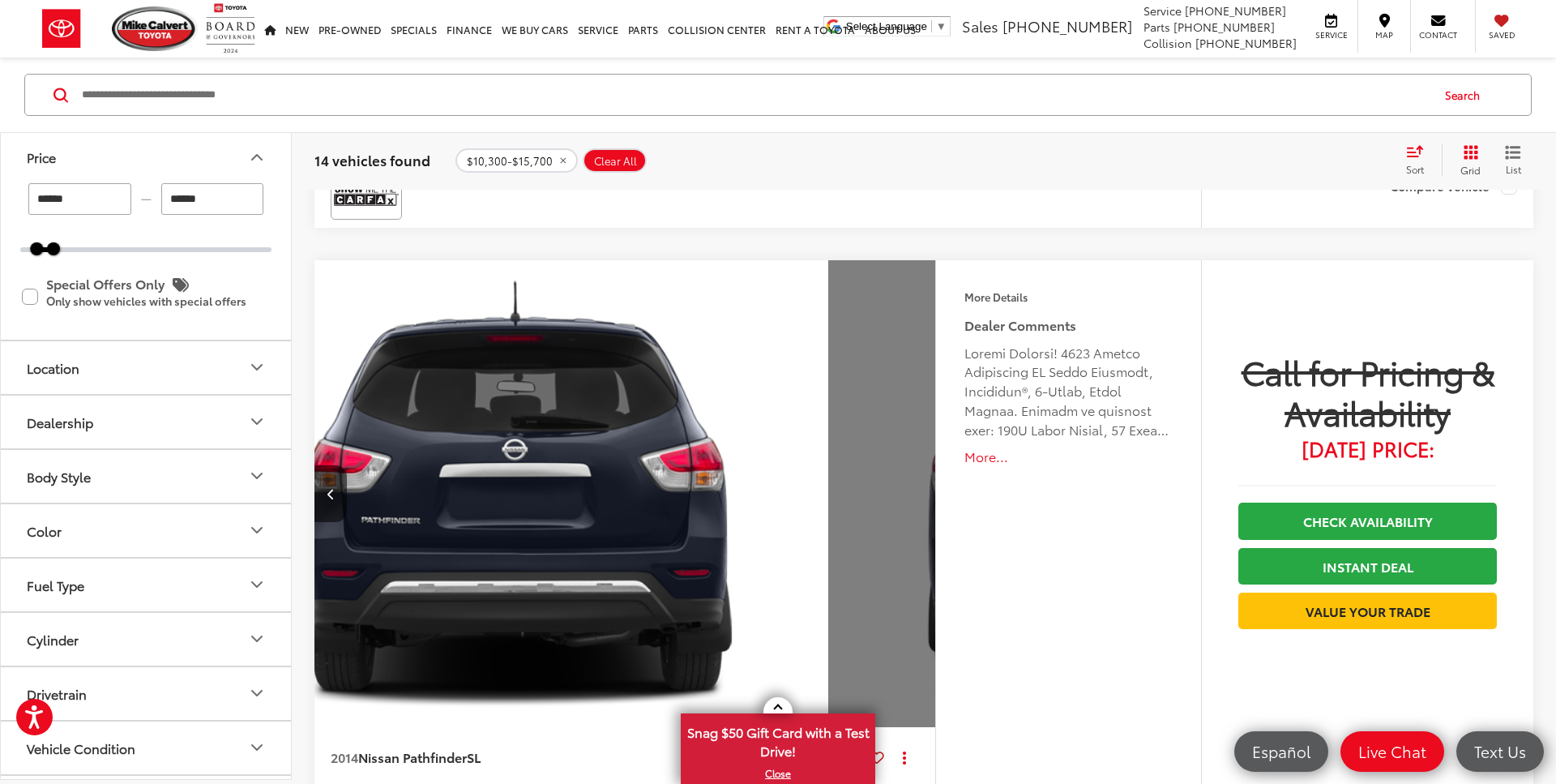
click at [918, 511] on div "View More" at bounding box center [1140, 493] width 624 height 467
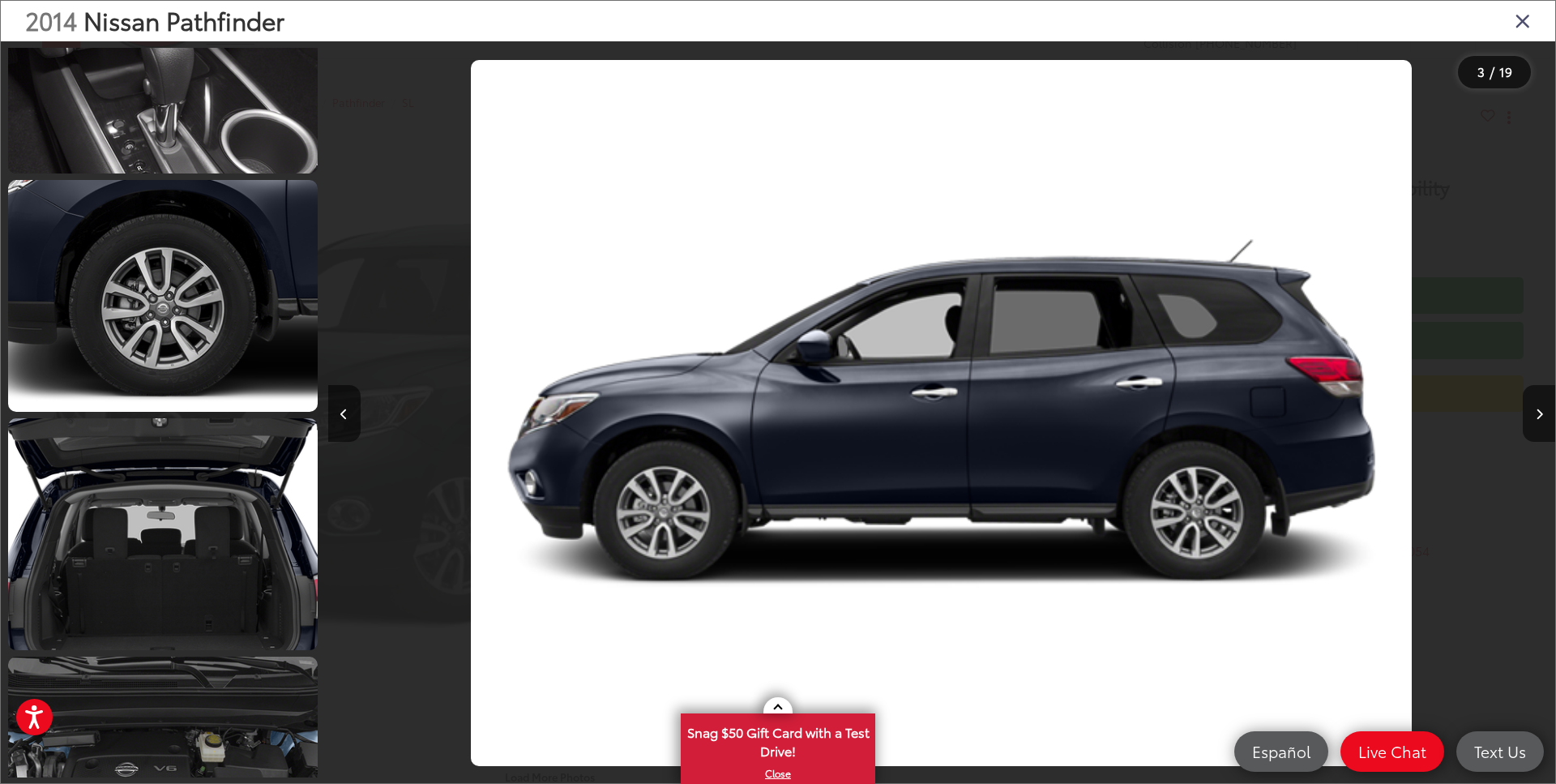
scroll to position [2593, 0]
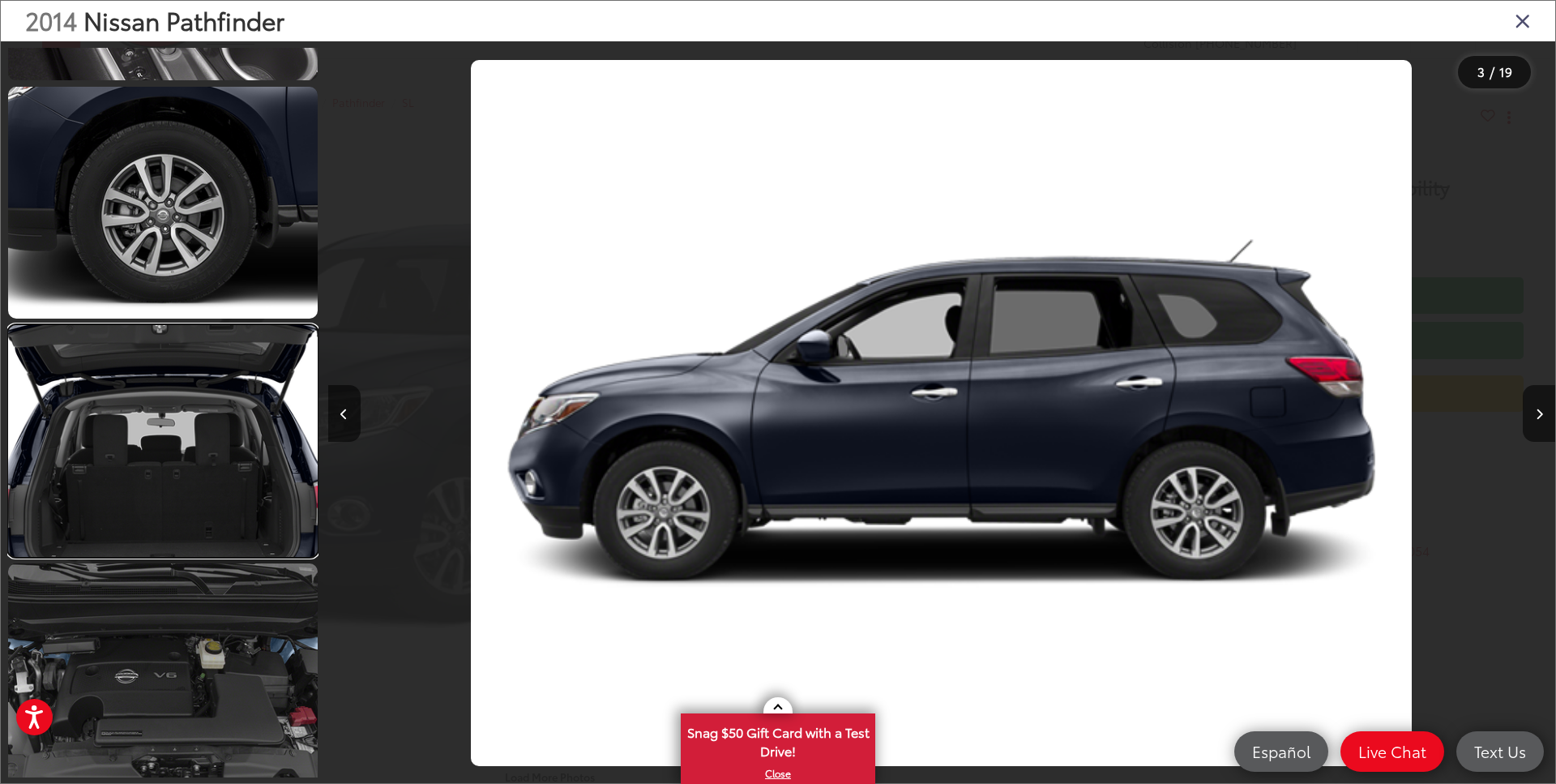
click at [223, 511] on link at bounding box center [163, 440] width 309 height 232
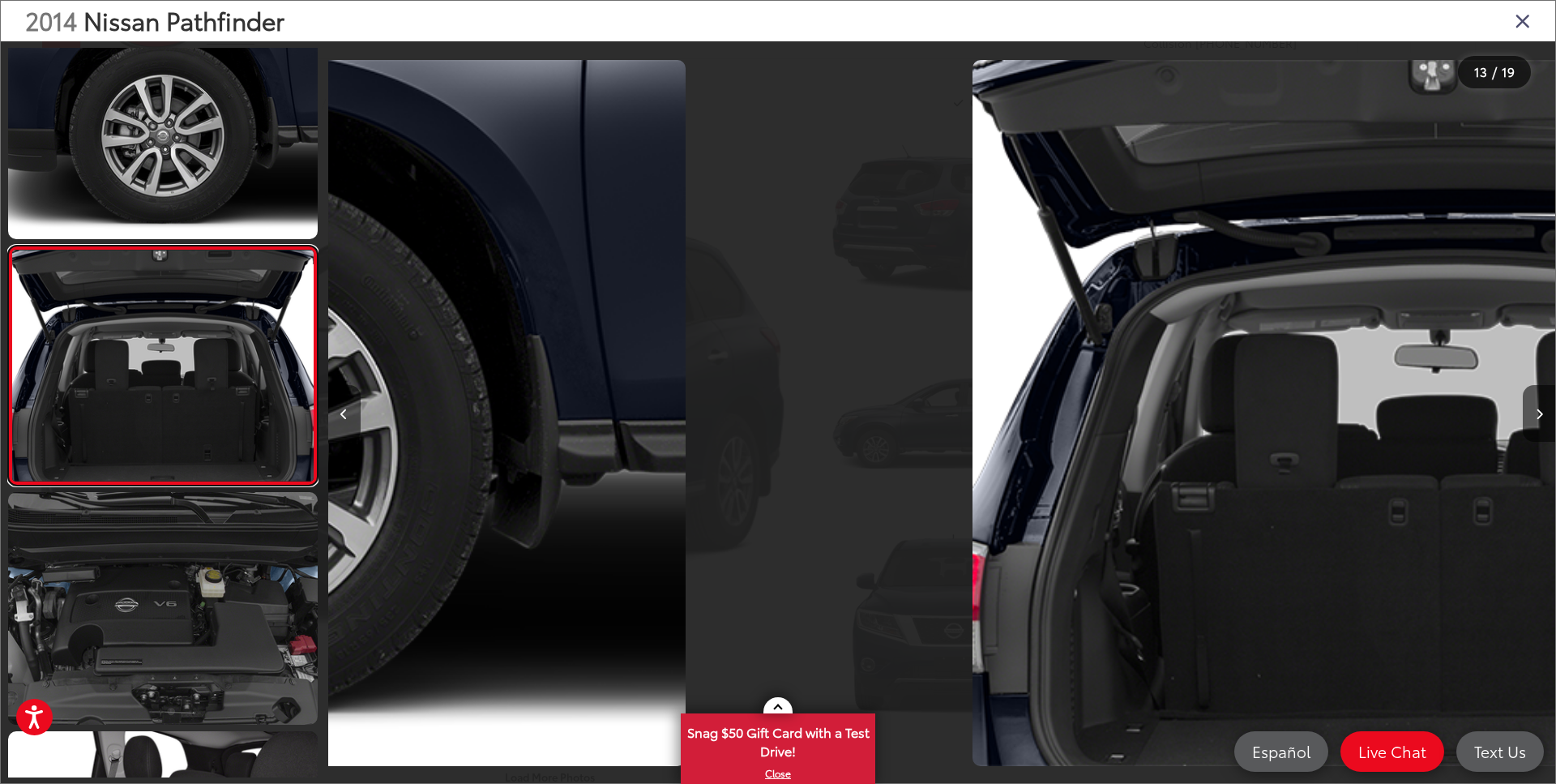
scroll to position [0, 14730]
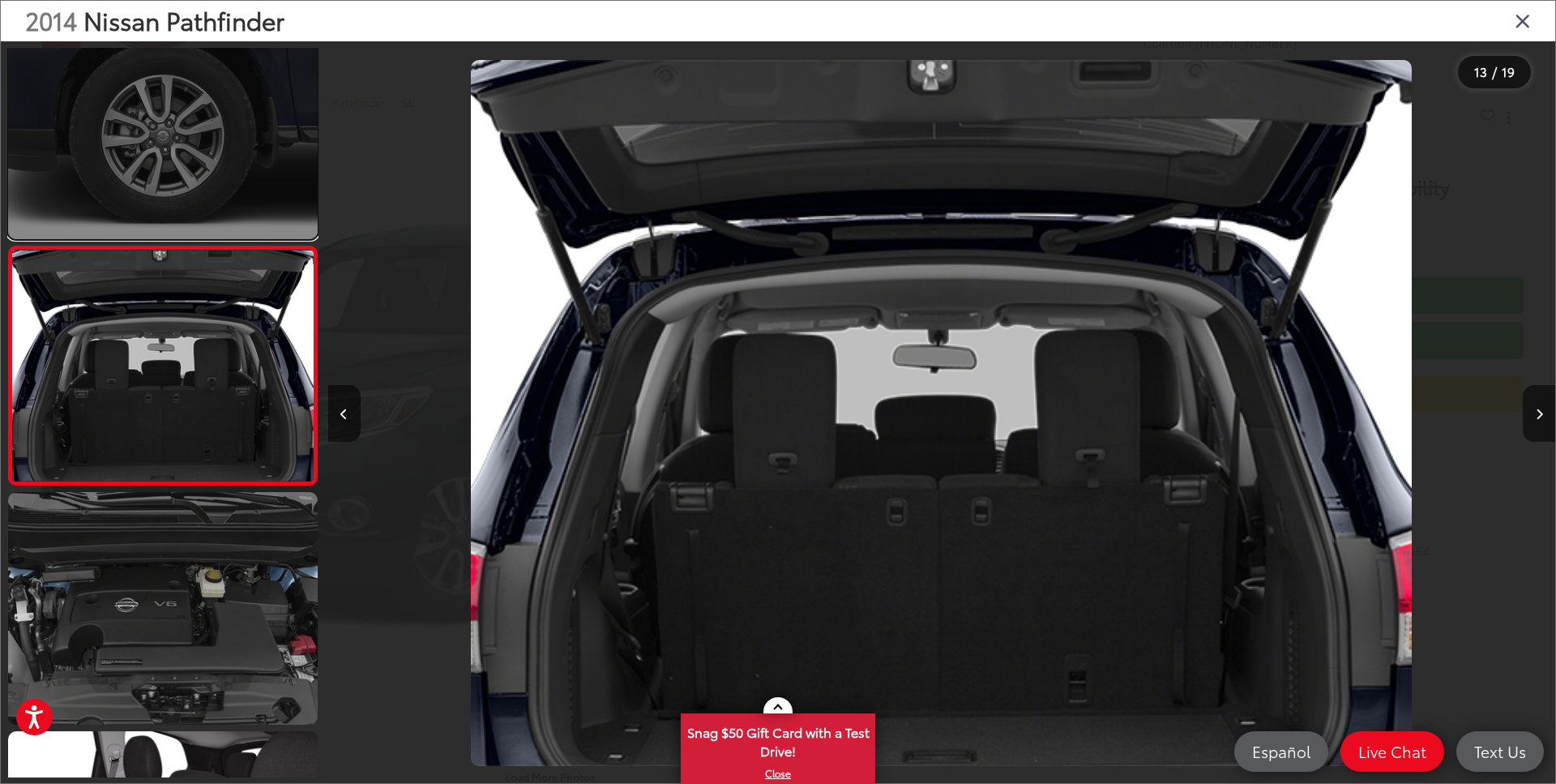
click at [227, 182] on link at bounding box center [163, 123] width 309 height 232
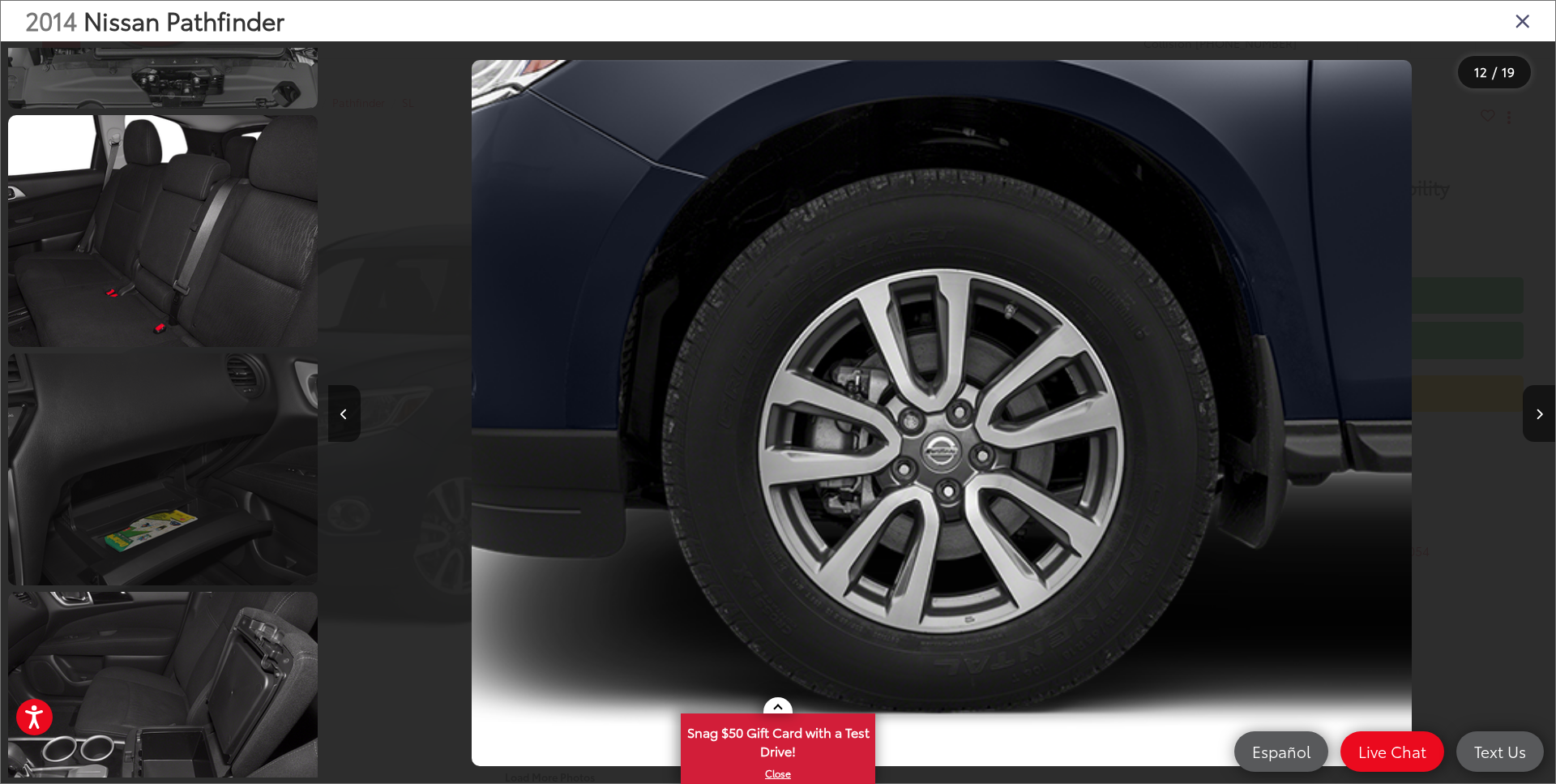
scroll to position [3401, 0]
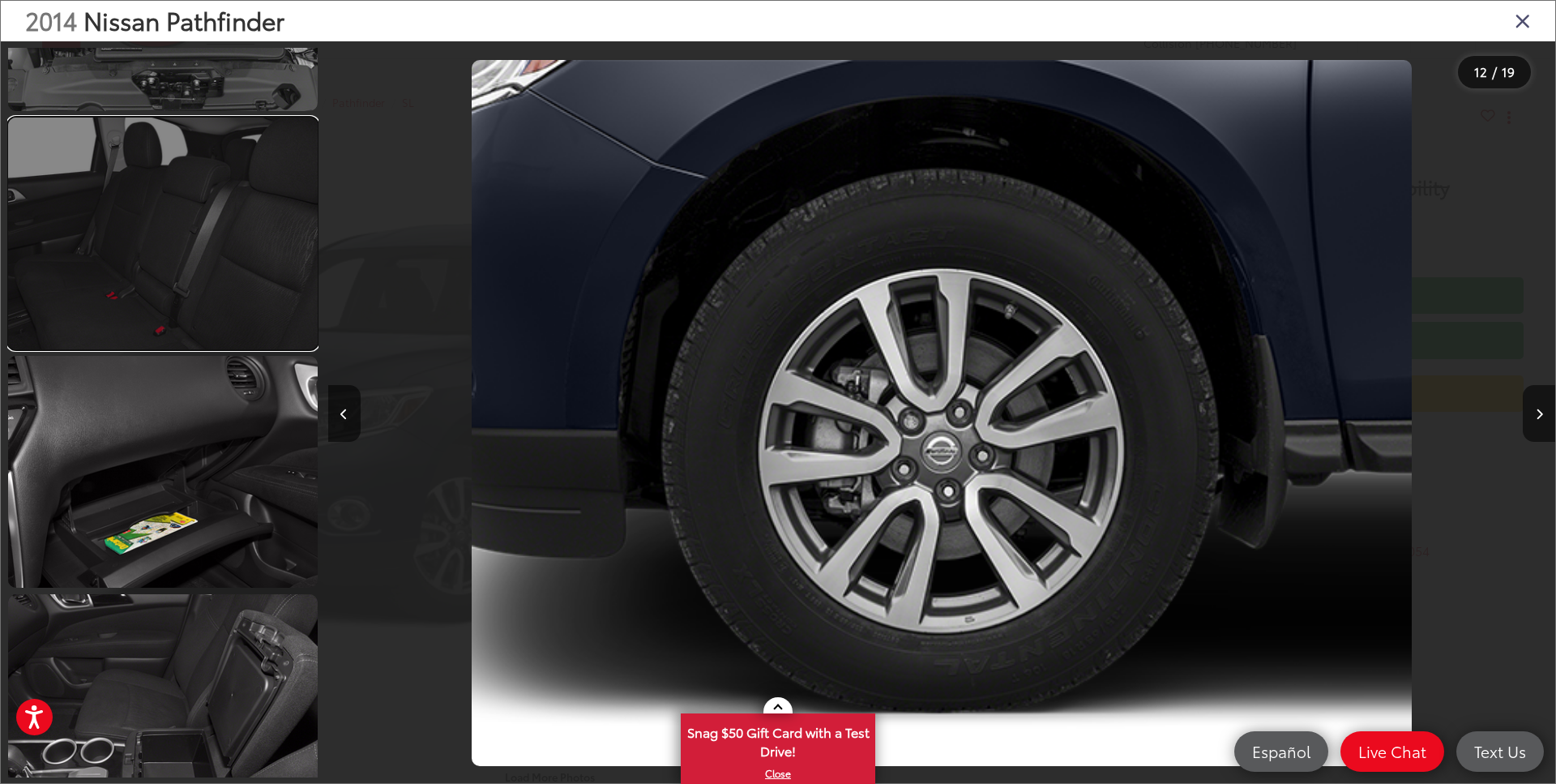
click at [221, 250] on link at bounding box center [163, 233] width 309 height 232
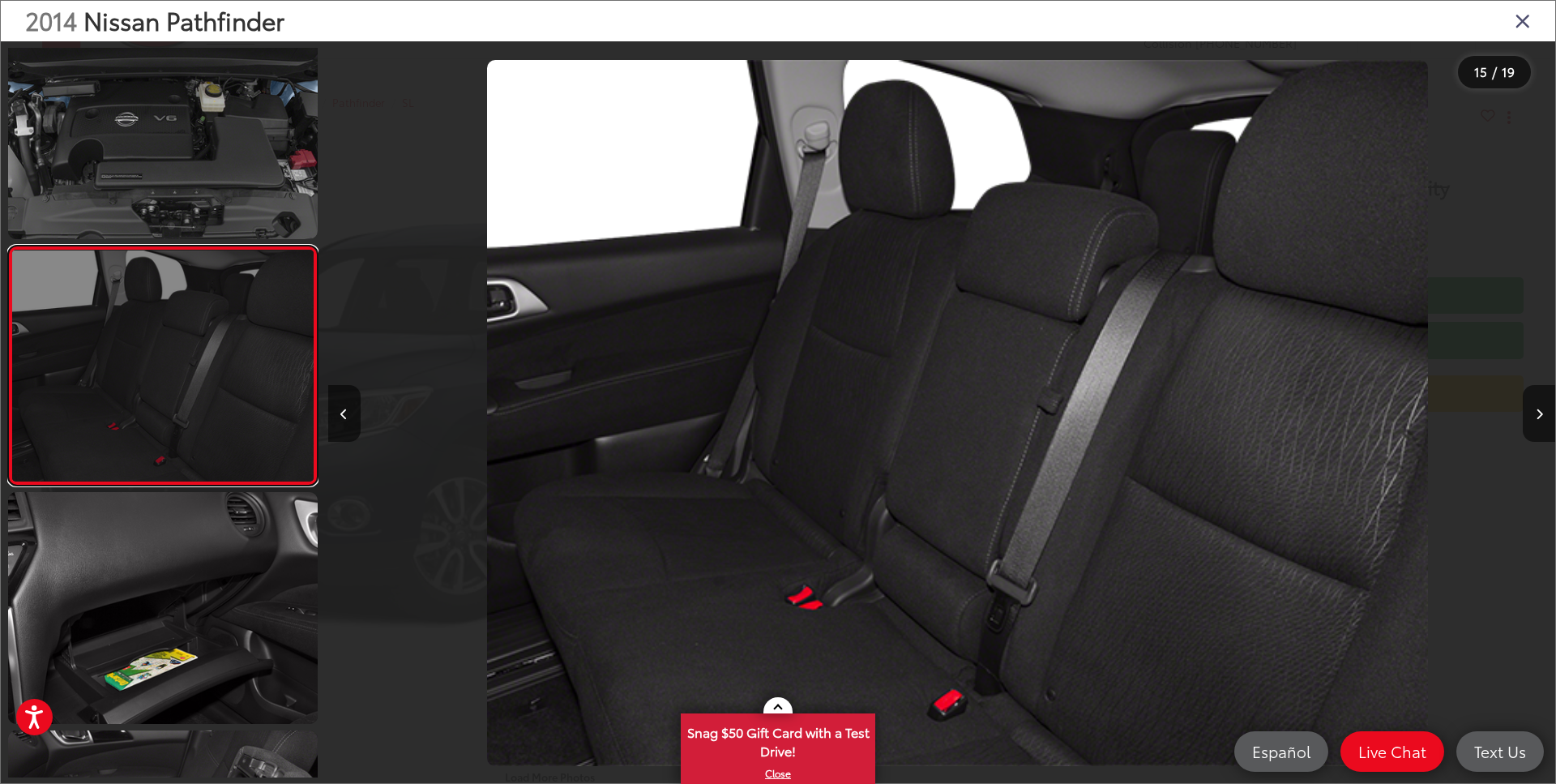
scroll to position [0, 17185]
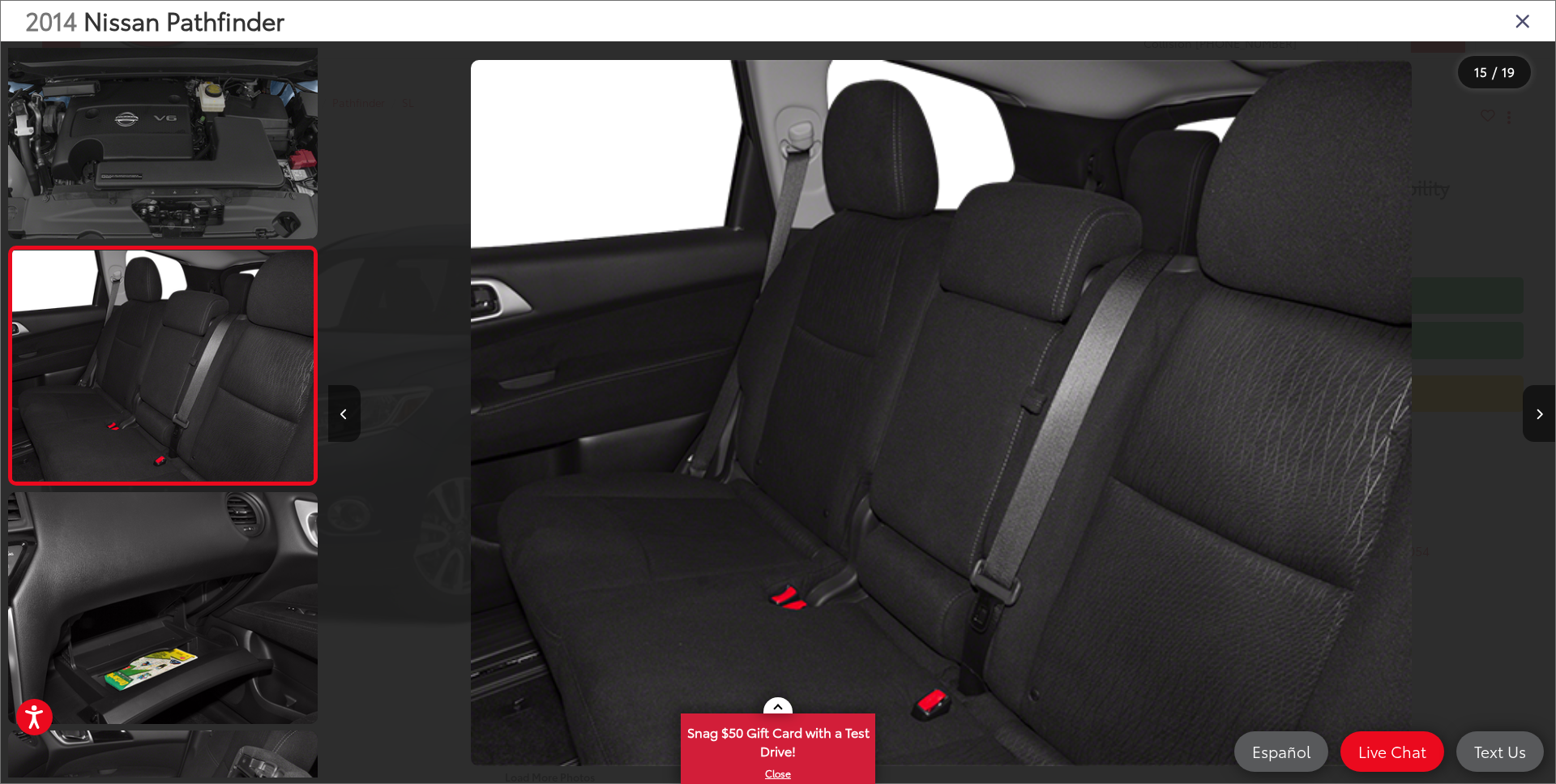
drag, startPoint x: 1528, startPoint y: 15, endPoint x: 1441, endPoint y: 37, distance: 89.7
click at [1528, 15] on icon "Close gallery" at bounding box center [1523, 20] width 16 height 21
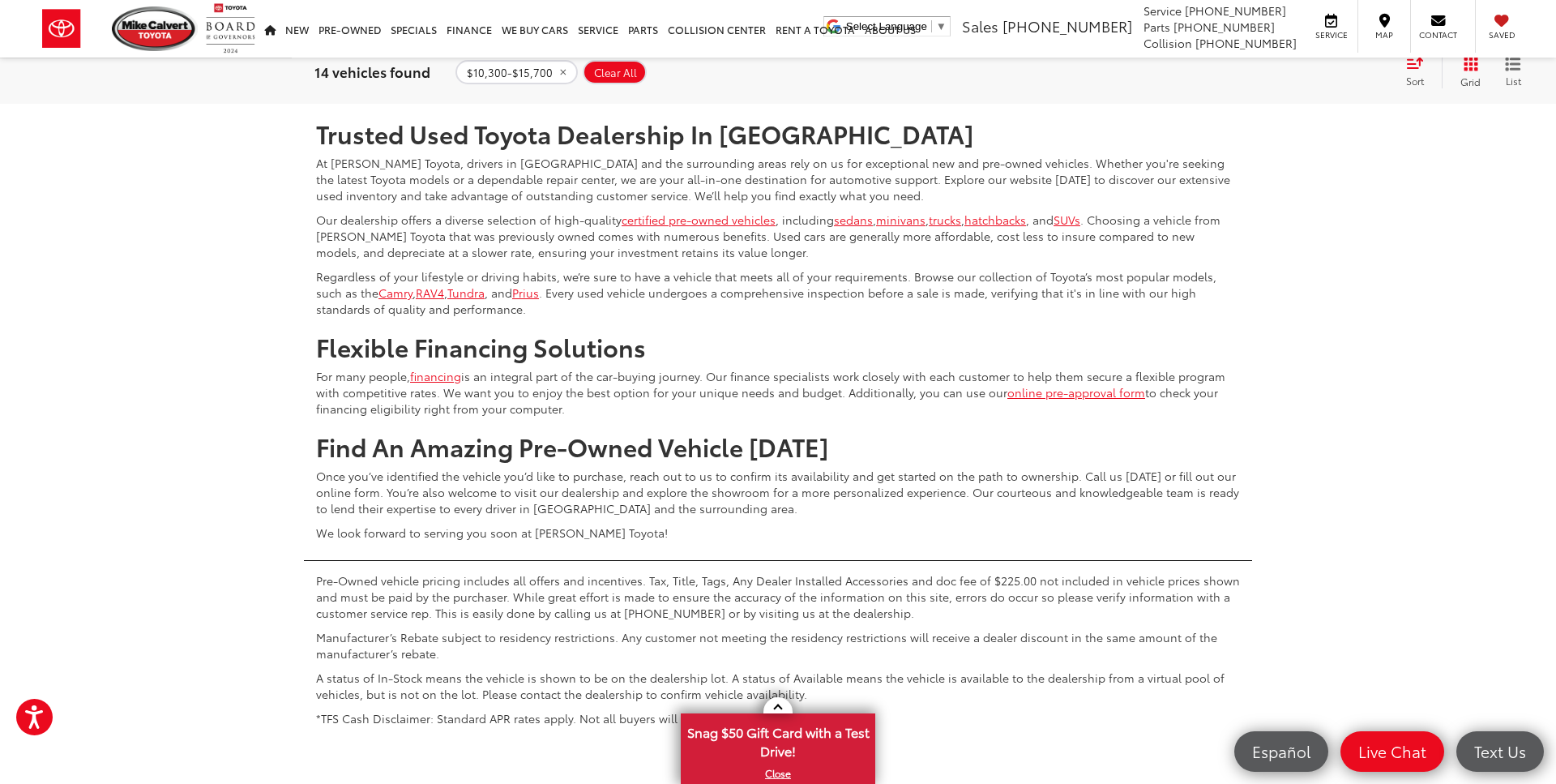
scroll to position [8365, 0]
drag, startPoint x: 580, startPoint y: 404, endPoint x: 1123, endPoint y: 13, distance: 669.1
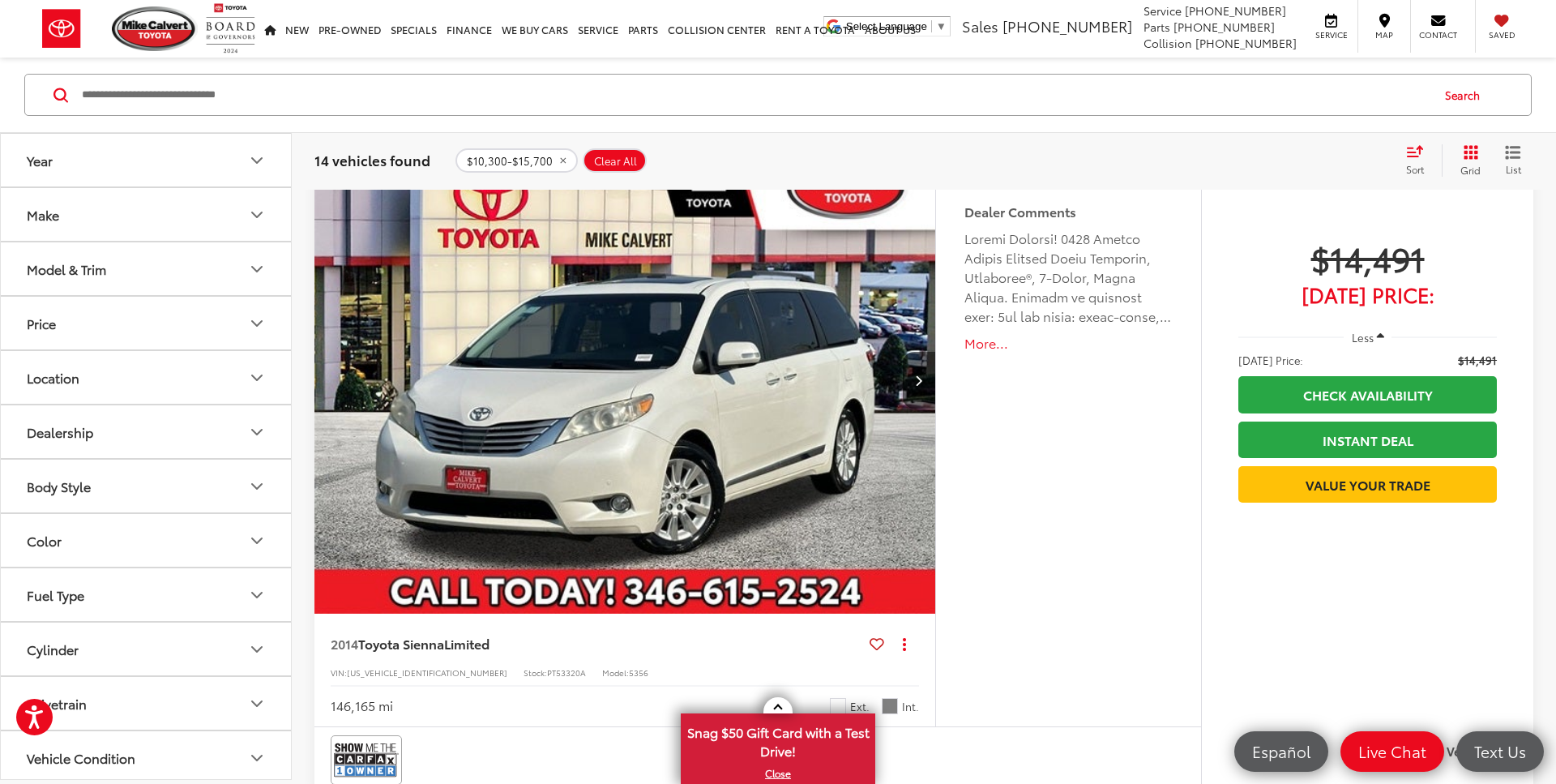
scroll to position [6938, 0]
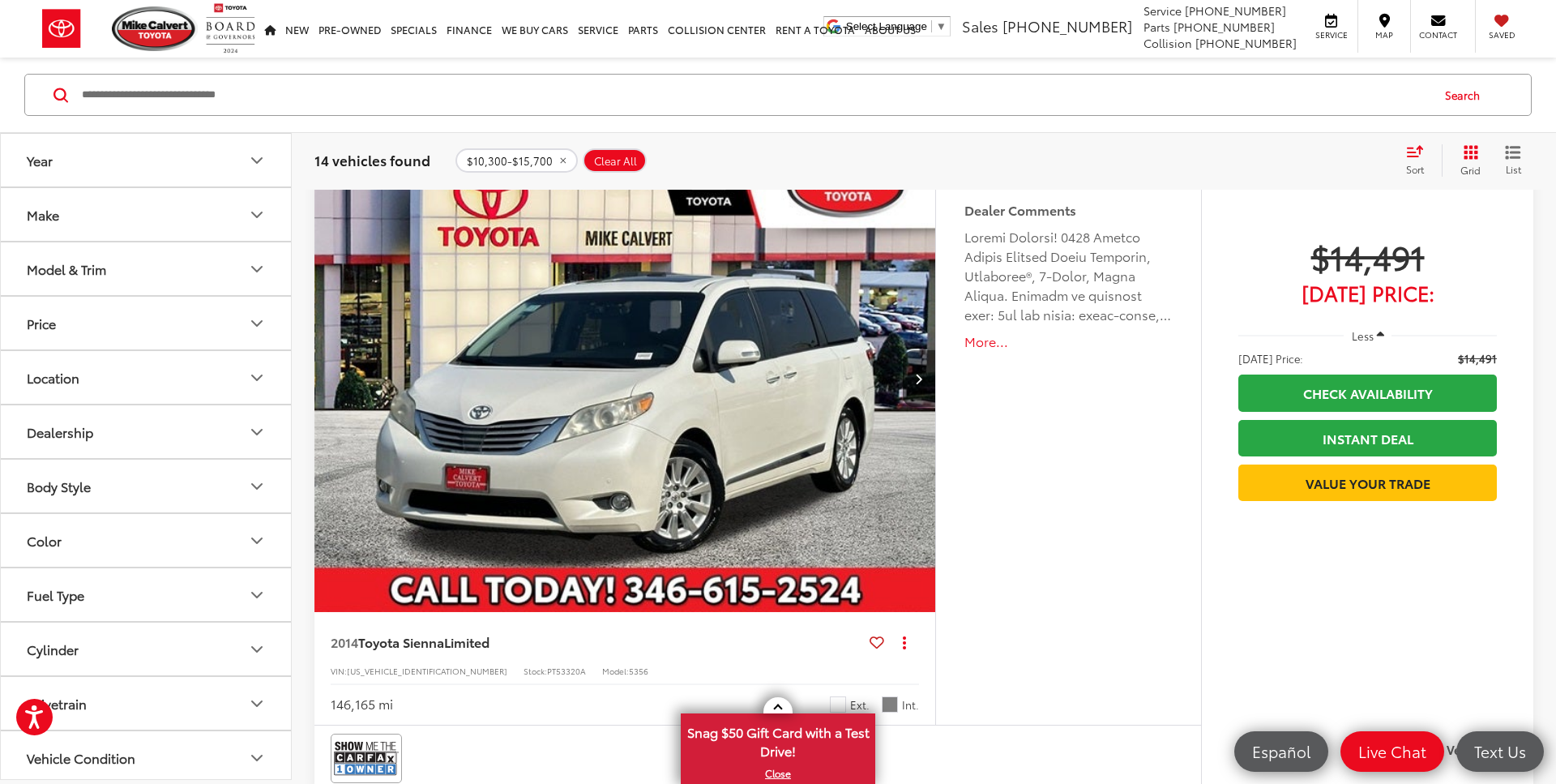
click at [606, 321] on img "2014 Toyota Sienna Limited 0" at bounding box center [625, 378] width 624 height 467
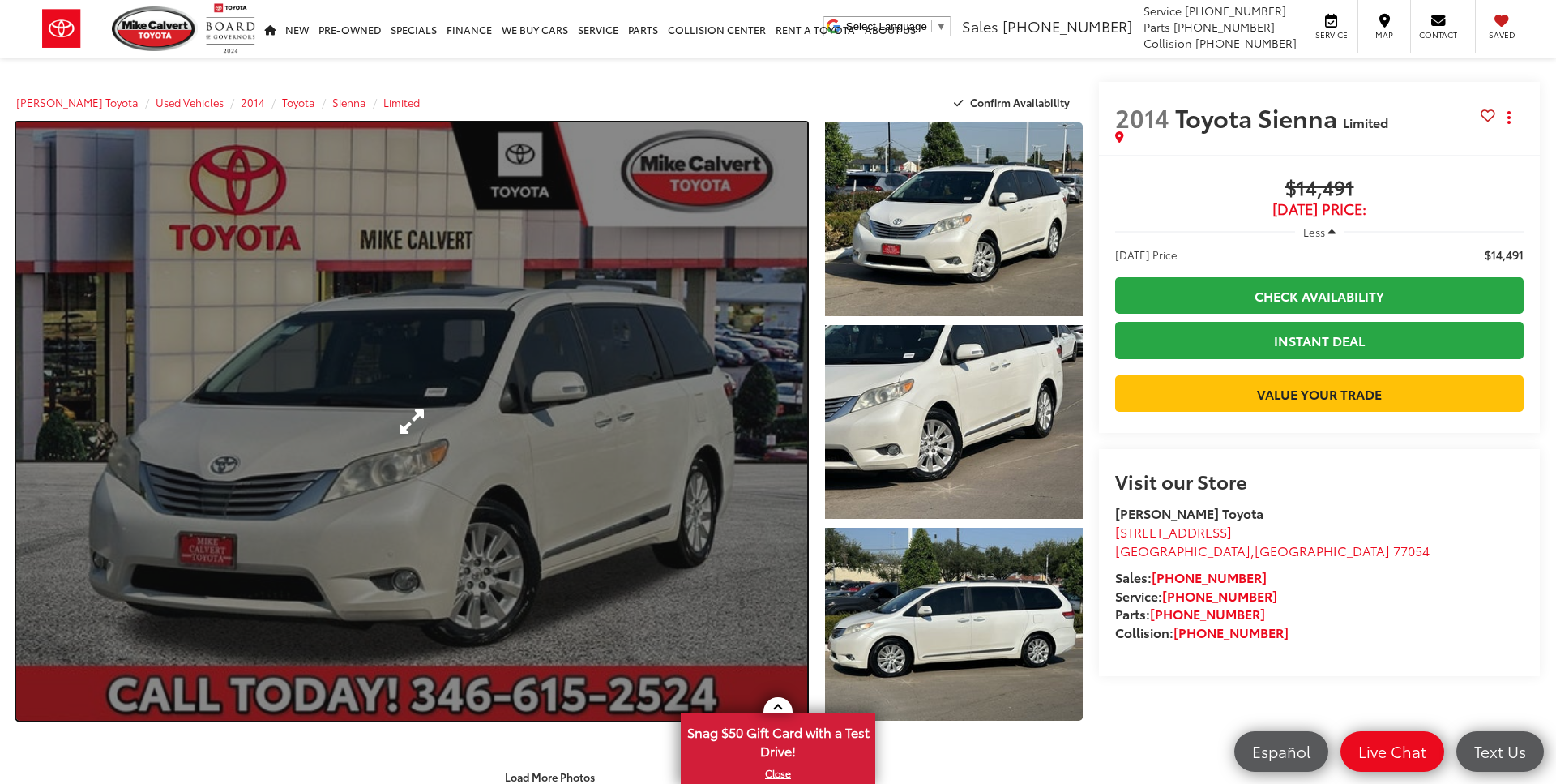
click at [559, 367] on link "Expand Photo 0" at bounding box center [412, 421] width 791 height 598
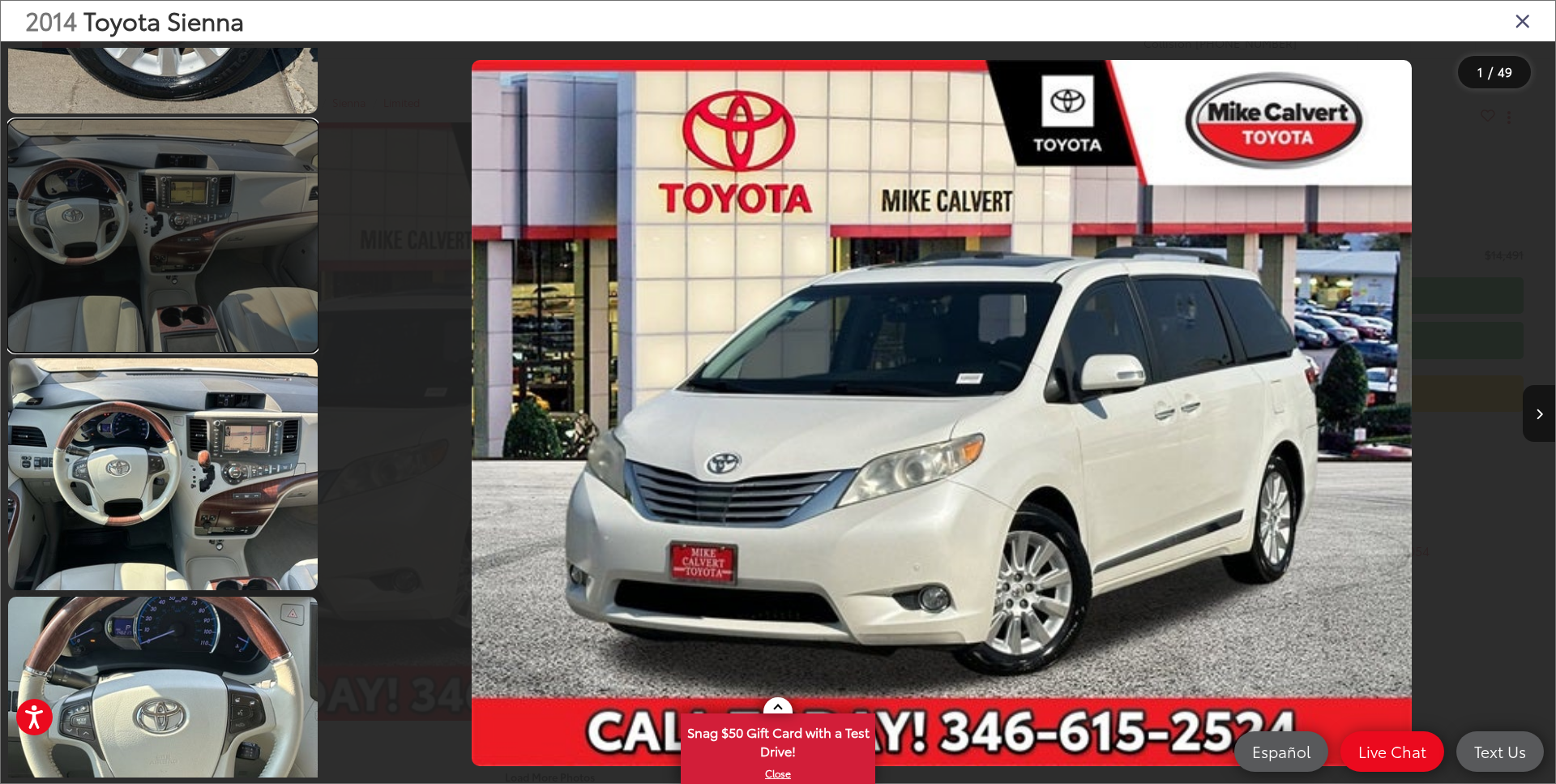
click at [221, 241] on link at bounding box center [163, 236] width 309 height 232
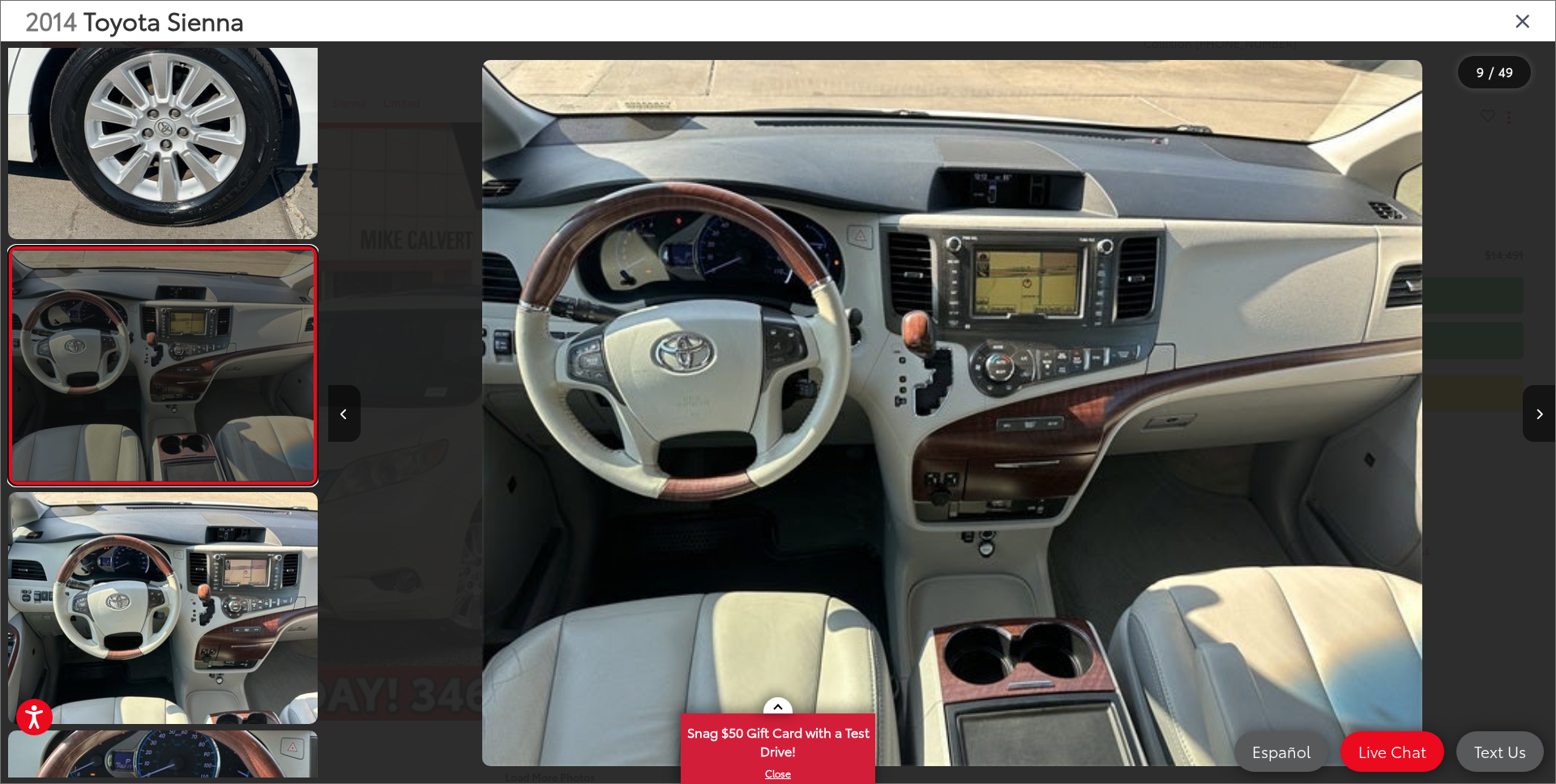
scroll to position [0, 9820]
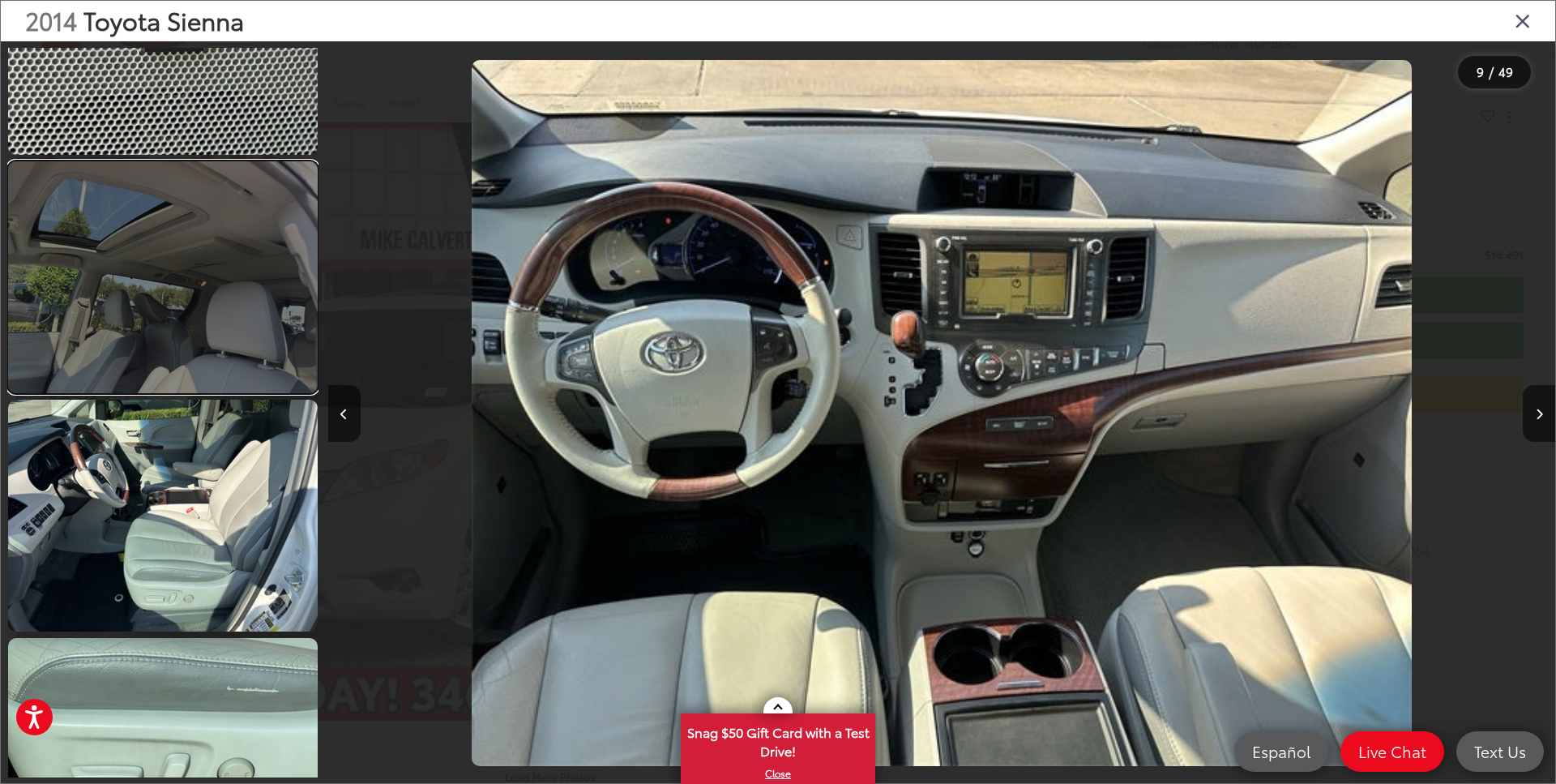
click at [166, 337] on link at bounding box center [163, 277] width 309 height 232
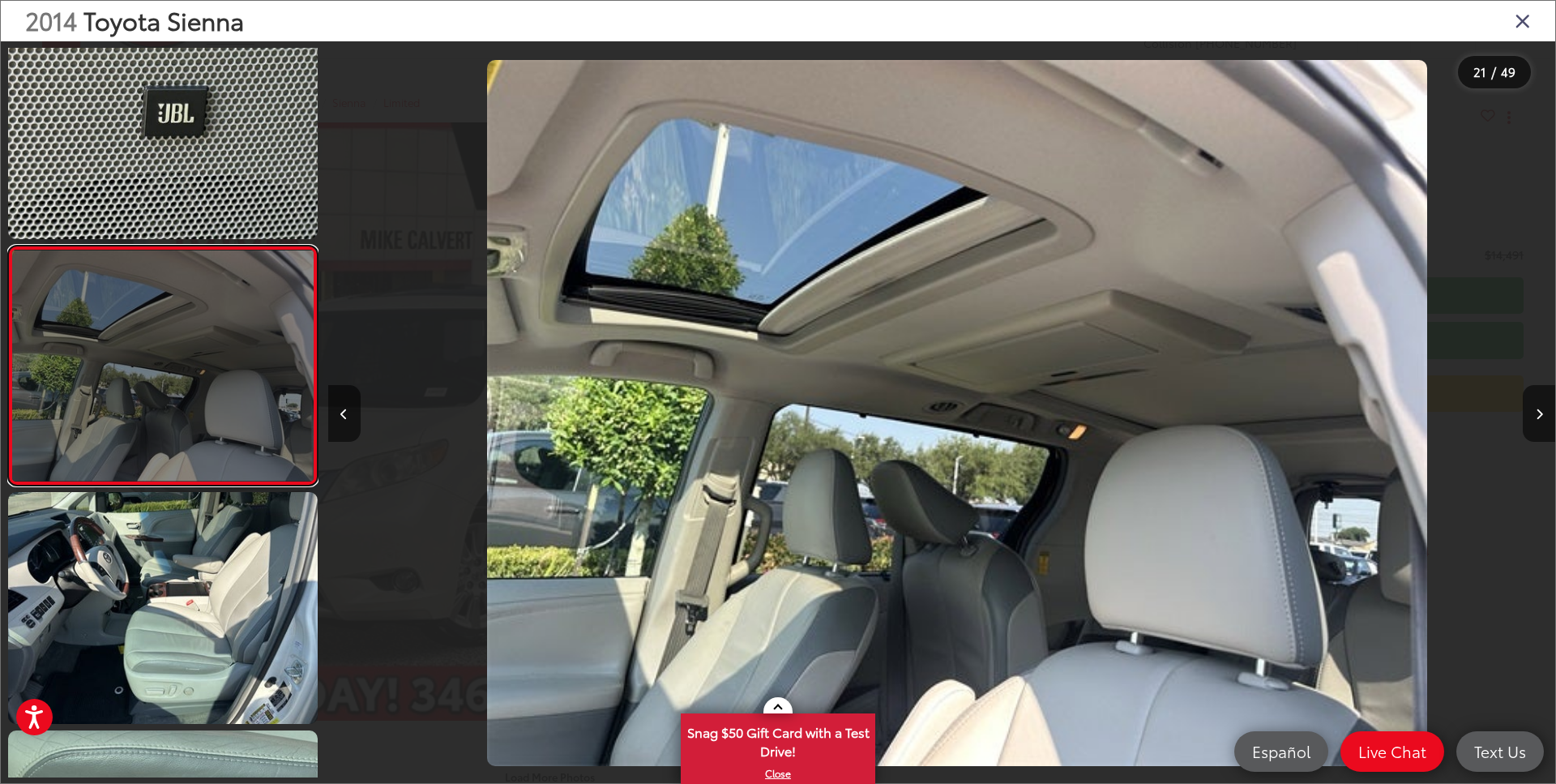
scroll to position [0, 24550]
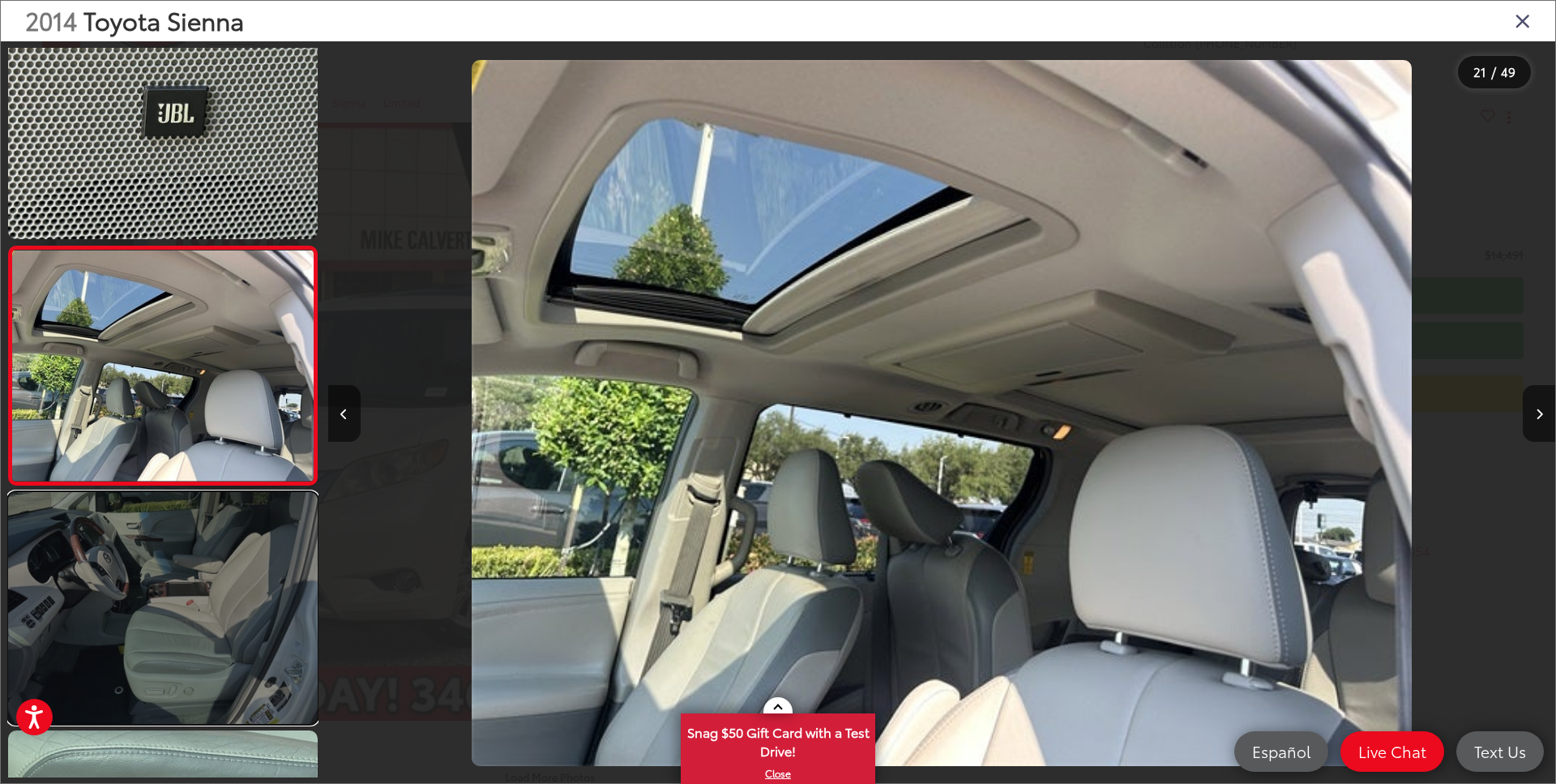
click at [246, 564] on link at bounding box center [163, 607] width 309 height 232
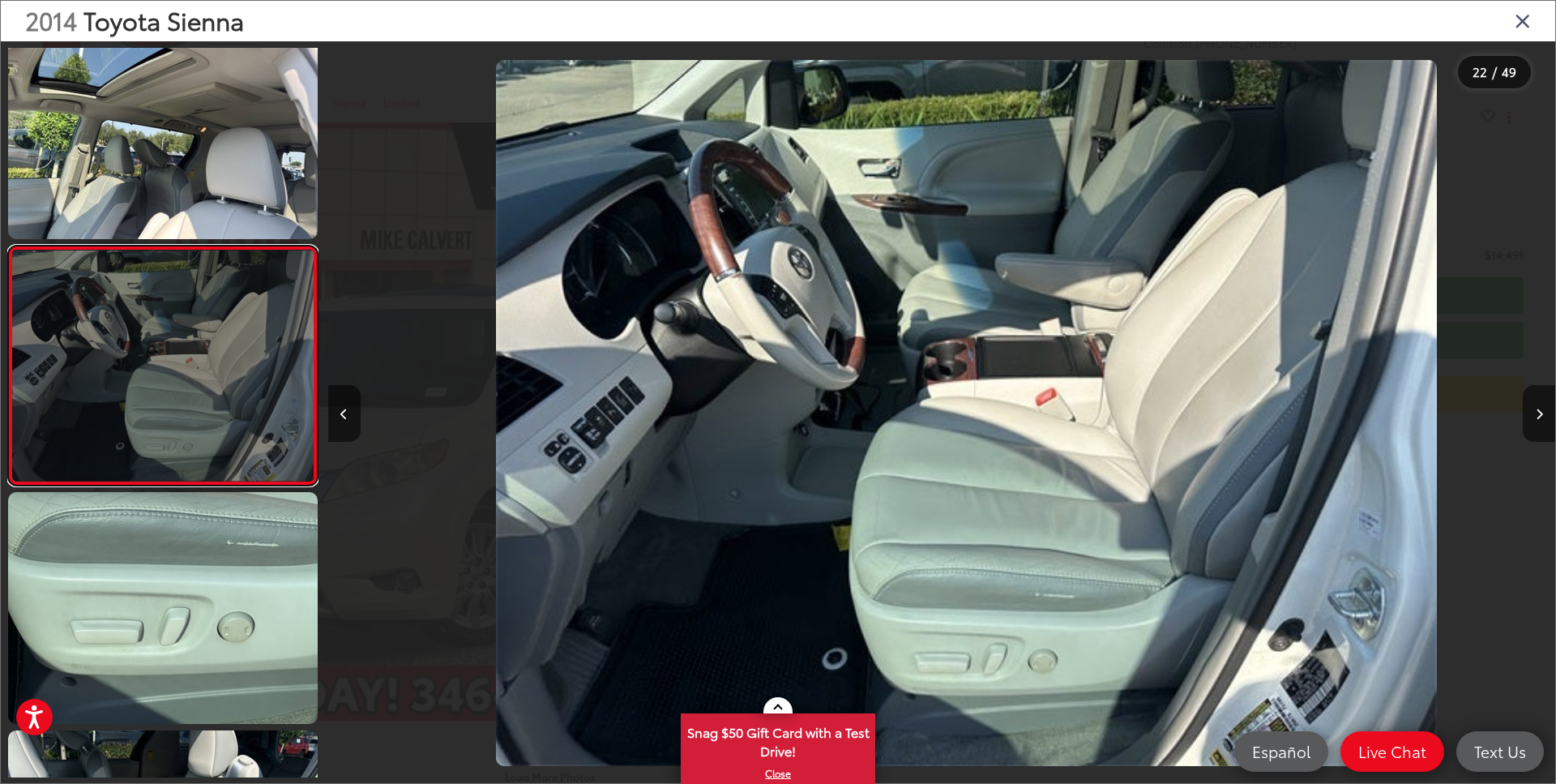
scroll to position [0, 25778]
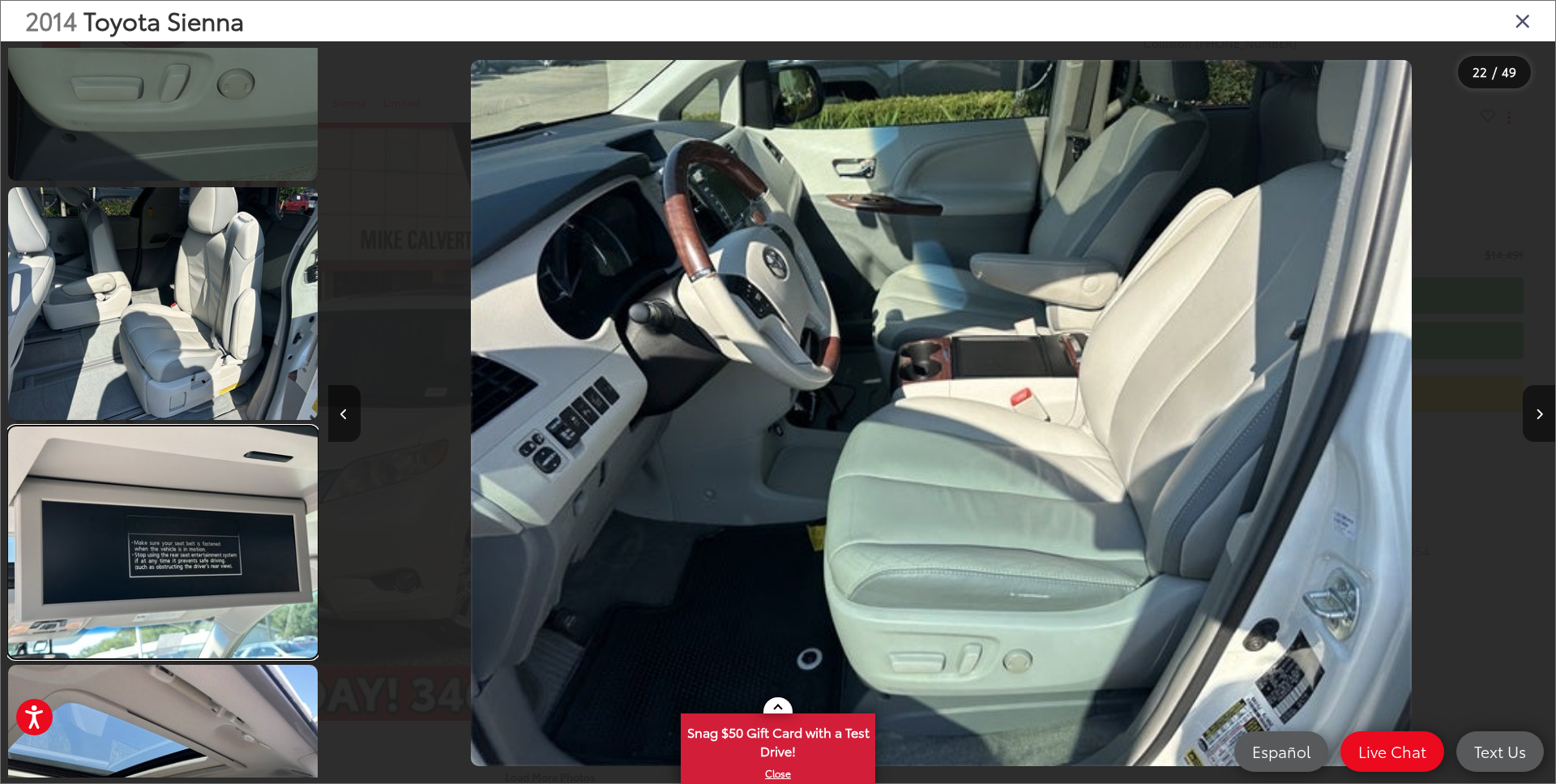
click at [218, 571] on link at bounding box center [163, 542] width 309 height 232
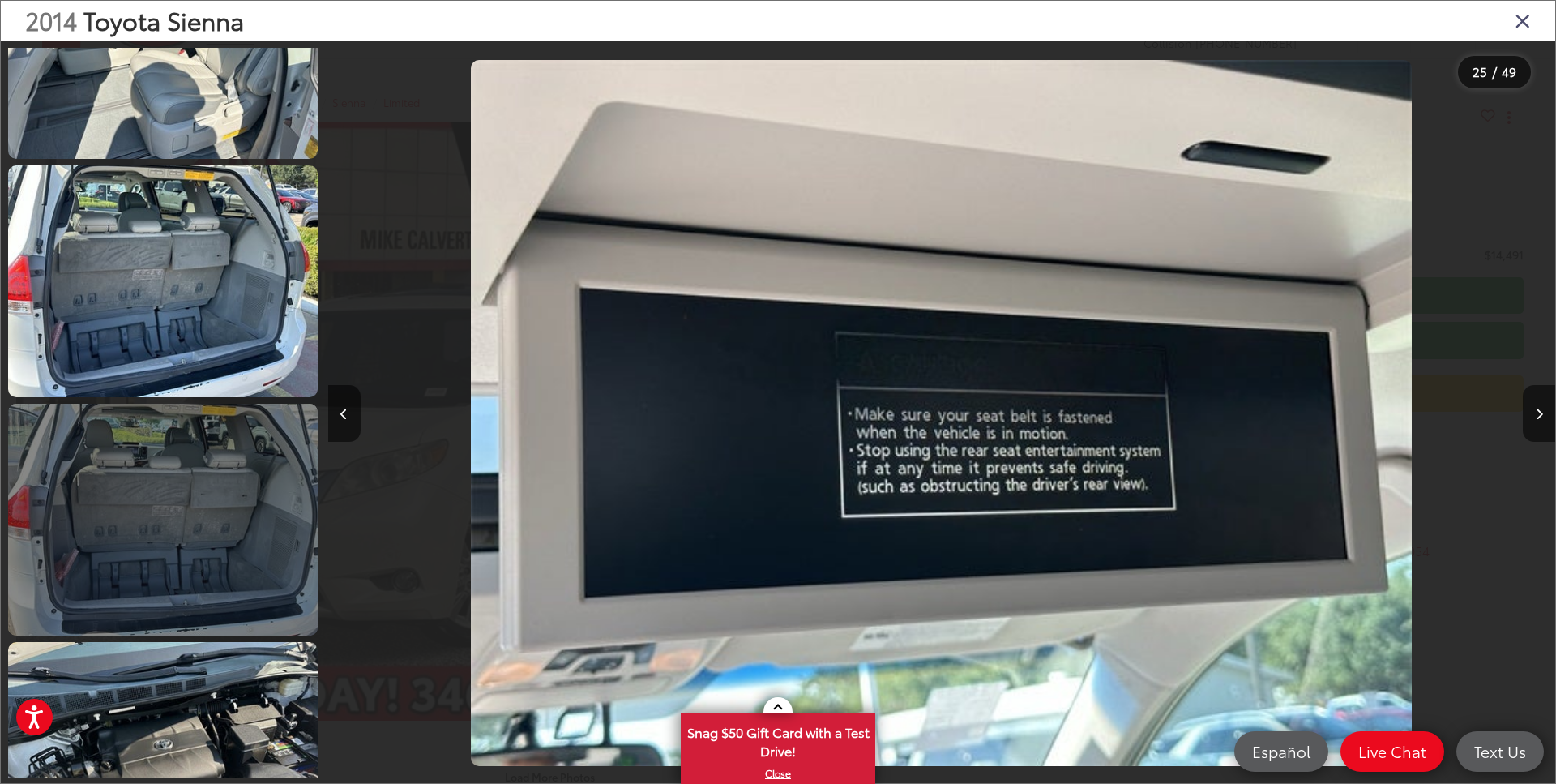
scroll to position [6334, 0]
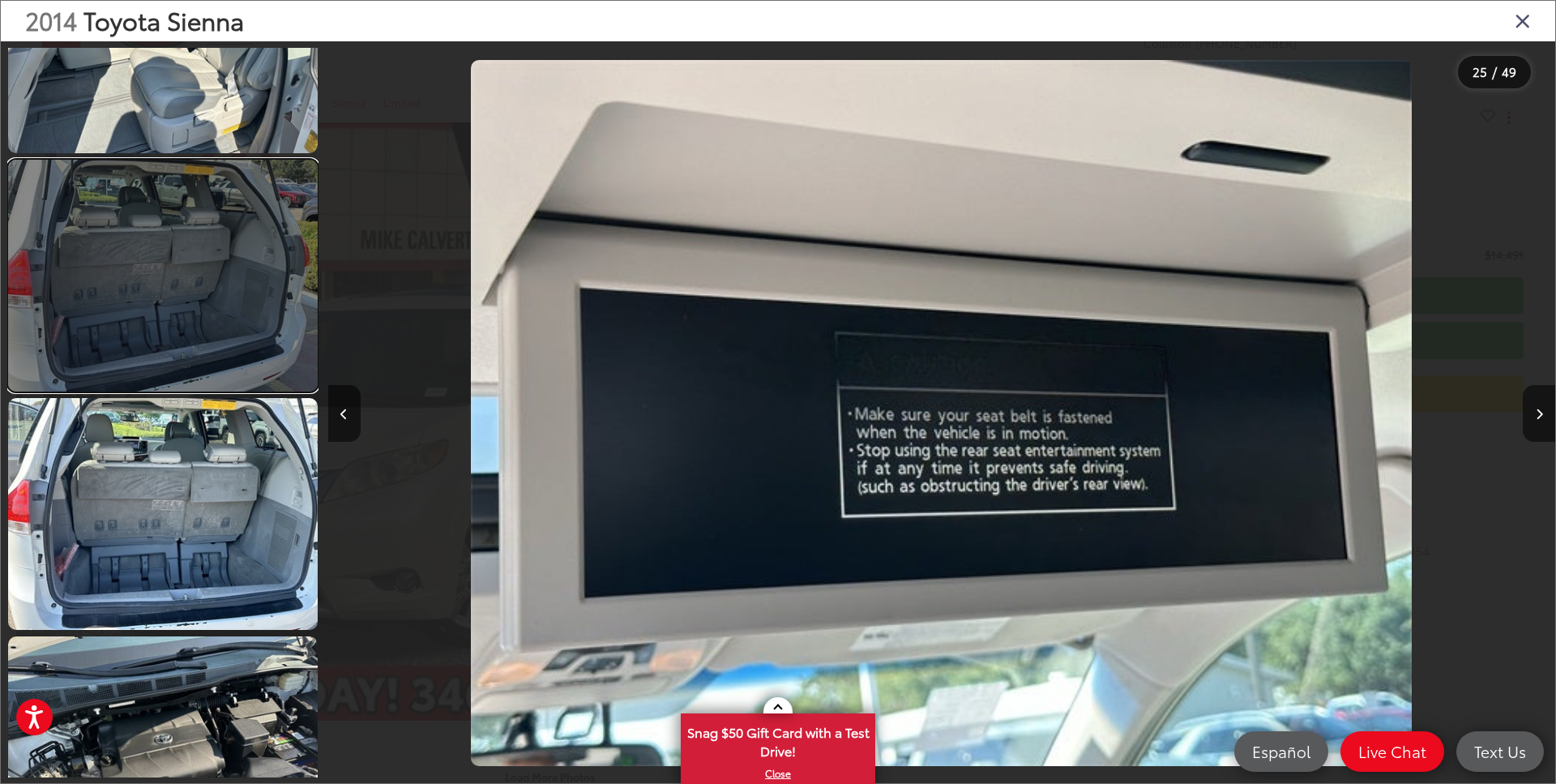
click at [196, 316] on link at bounding box center [163, 275] width 309 height 232
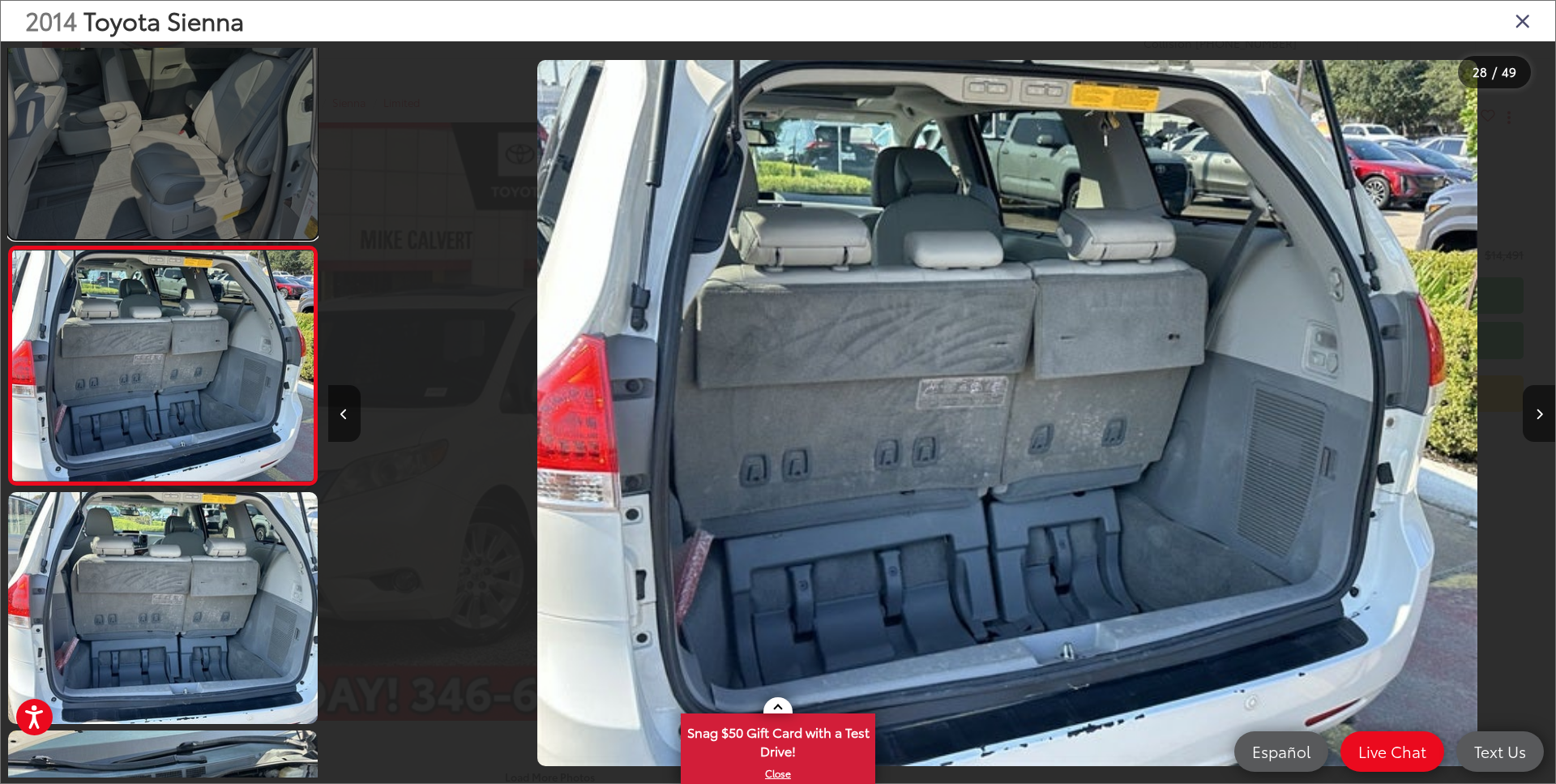
scroll to position [0, 33143]
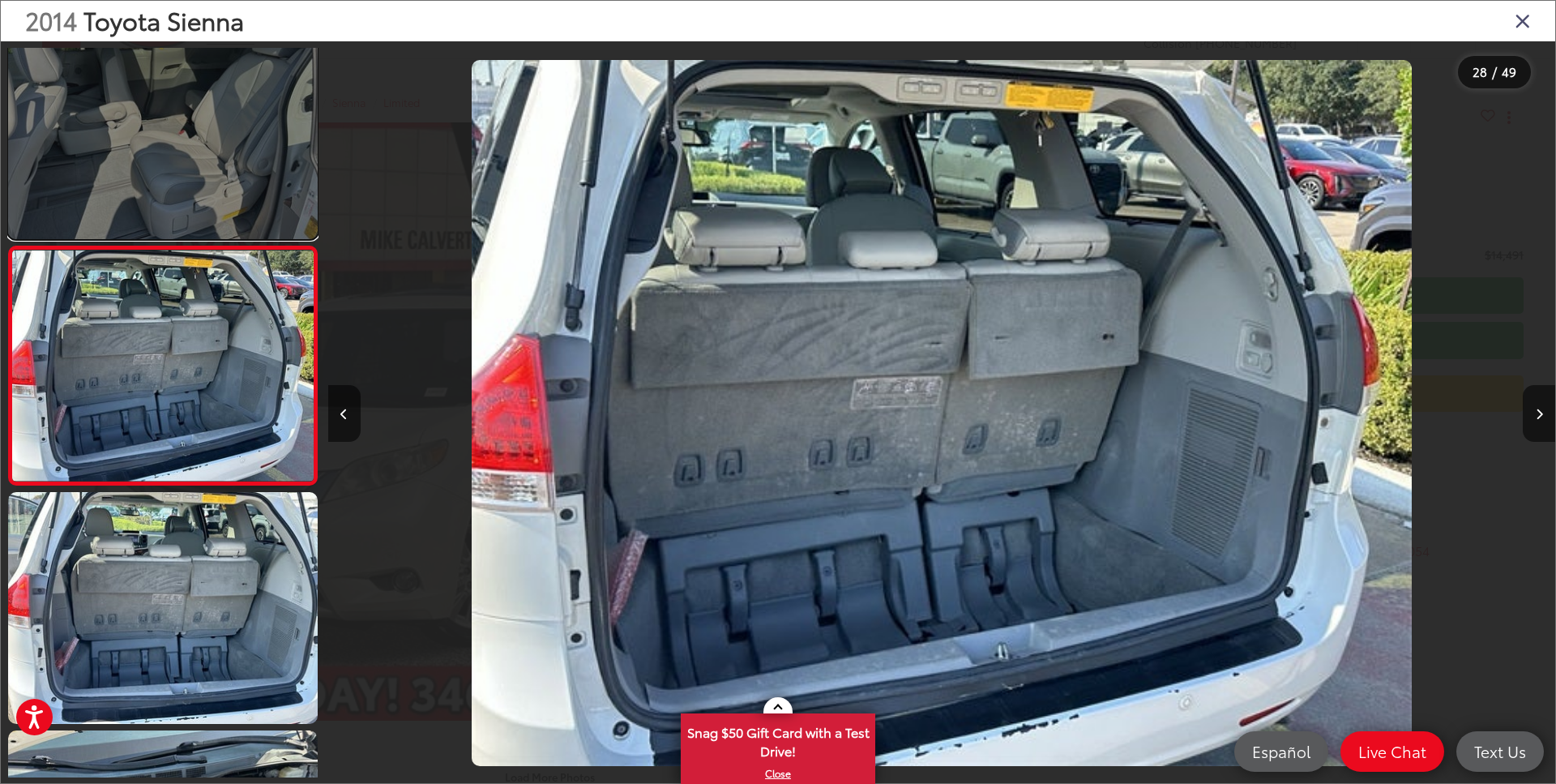
drag, startPoint x: 150, startPoint y: 182, endPoint x: 151, endPoint y: 191, distance: 9.1
click at [150, 182] on link at bounding box center [163, 123] width 309 height 232
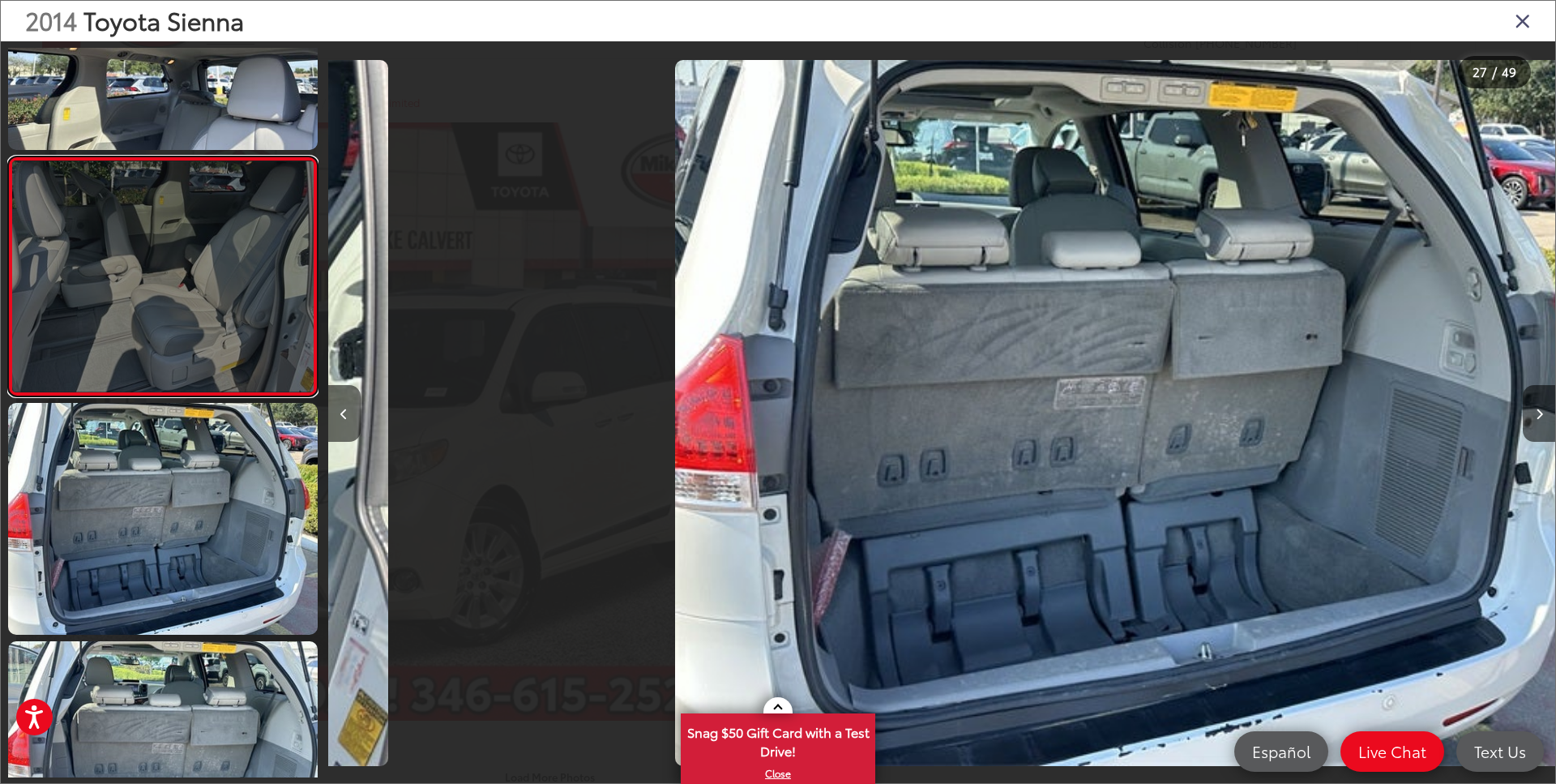
scroll to position [0, 0]
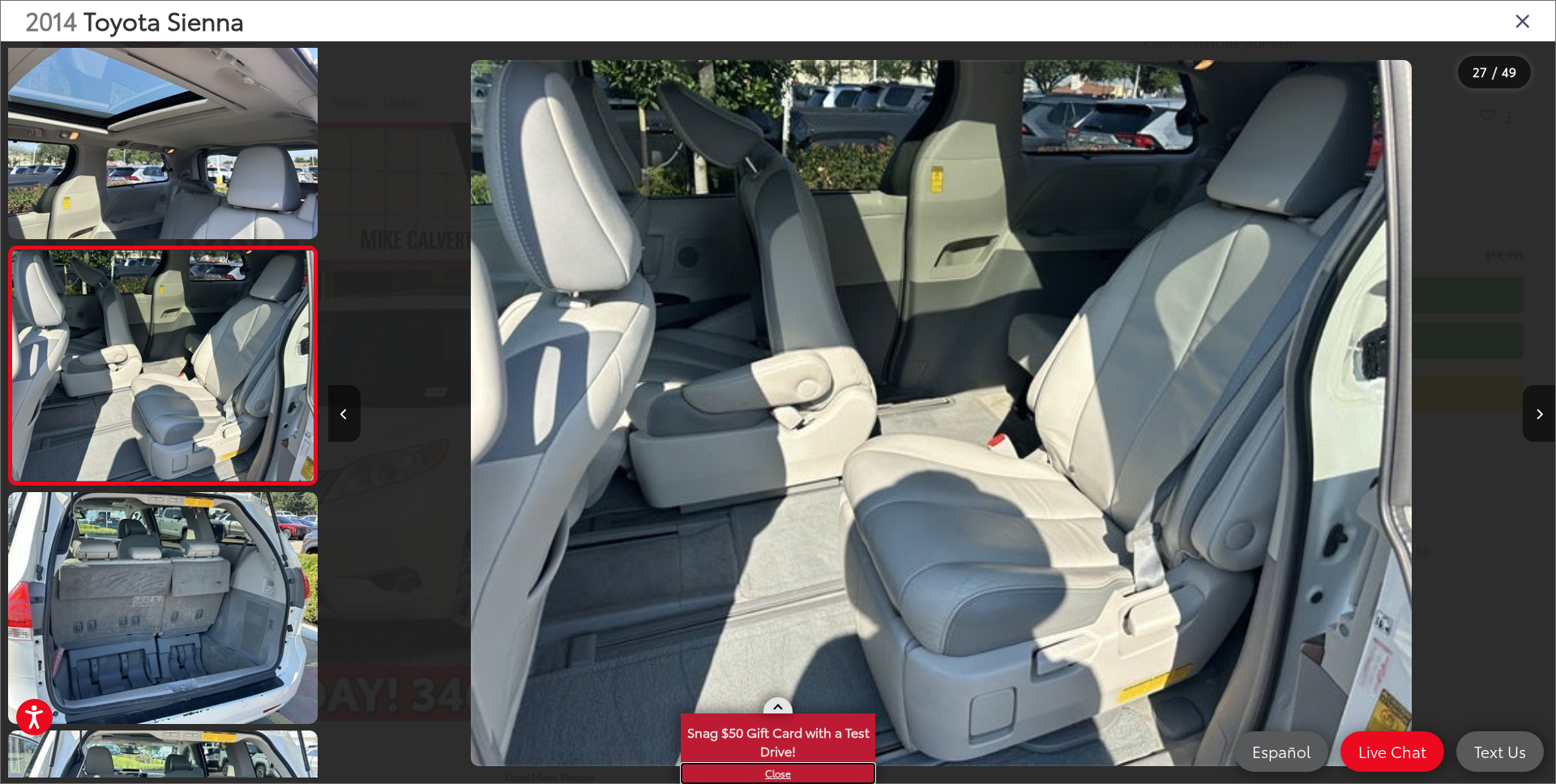
click at [787, 781] on link "X" at bounding box center [778, 773] width 192 height 18
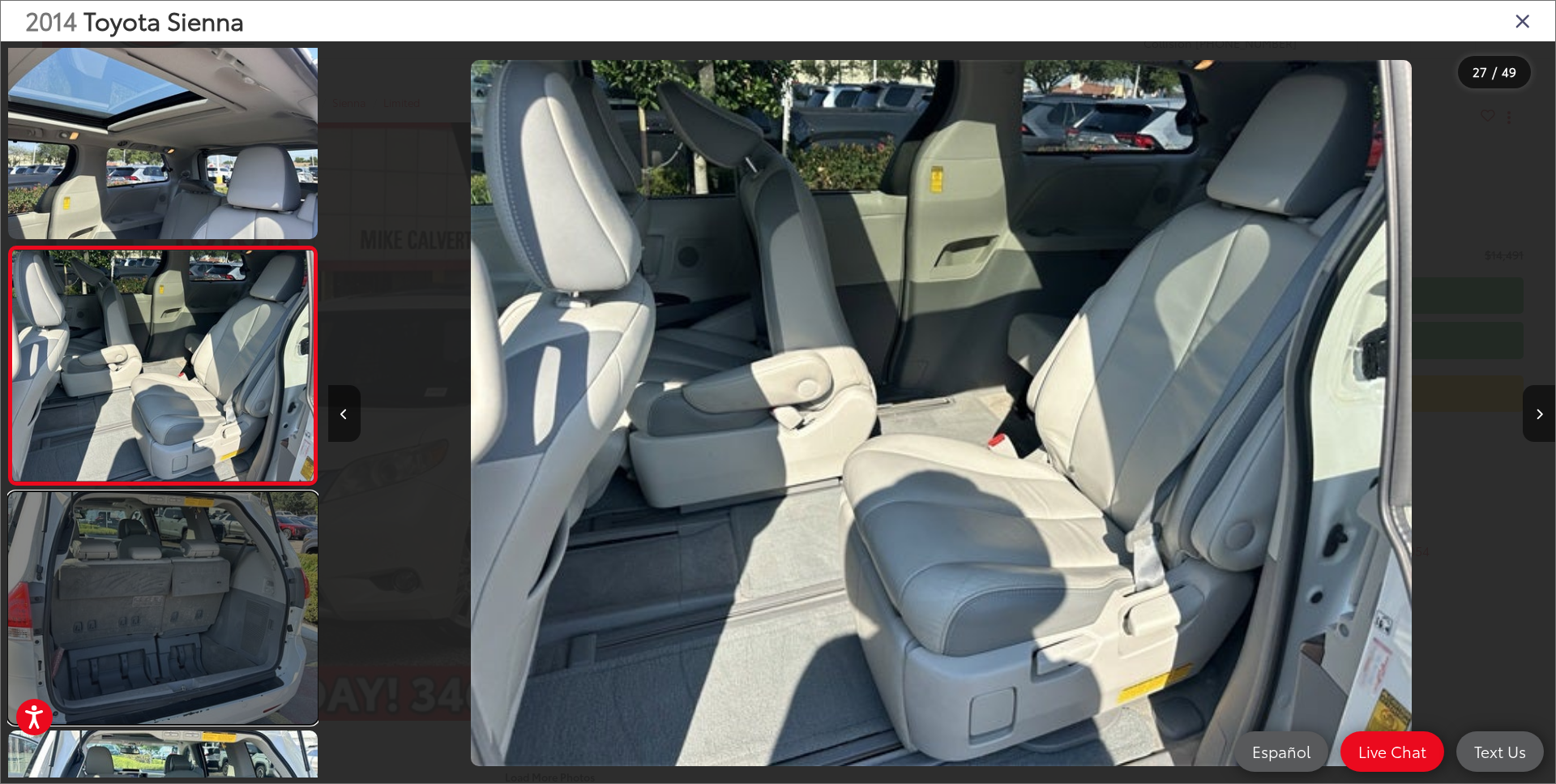
click at [223, 571] on link at bounding box center [163, 607] width 309 height 232
